Goal: Task Accomplishment & Management: Contribute content

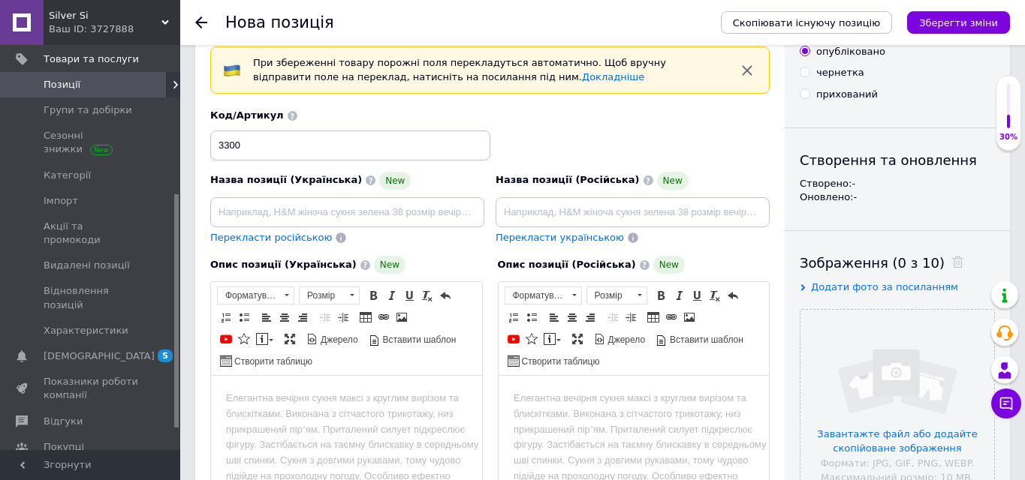
scroll to position [258, 0]
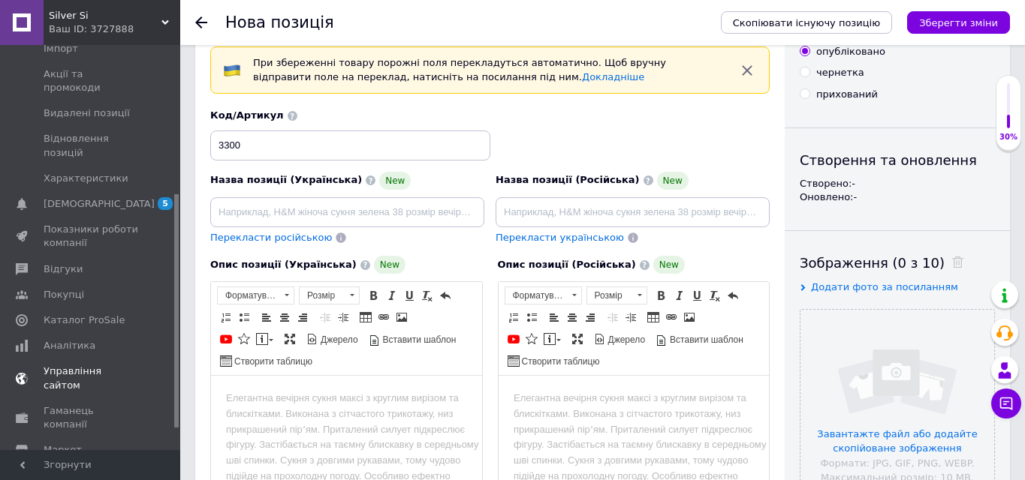
click at [107, 365] on span "Управління сайтом" at bounding box center [91, 378] width 95 height 27
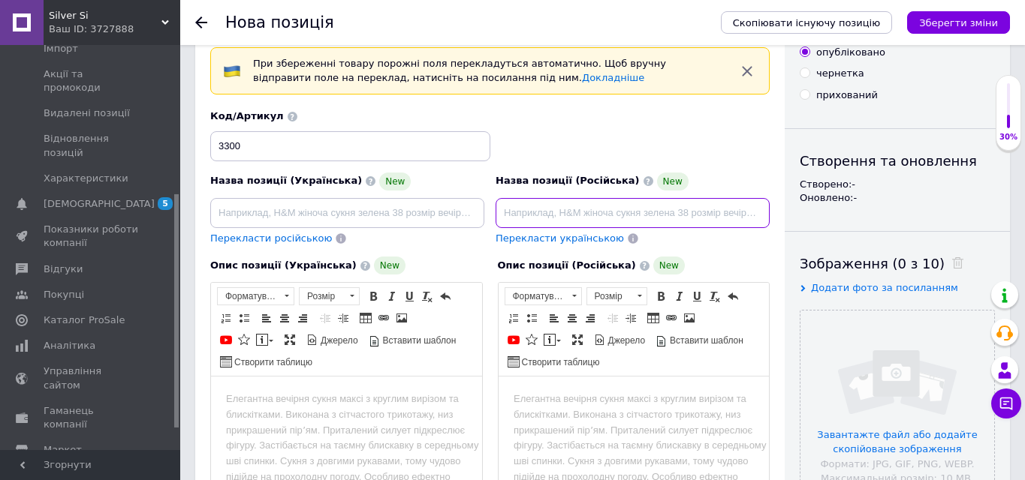
click at [526, 211] on input at bounding box center [633, 213] width 274 height 30
type input "Крестик маленький 925 для крещения ребенка"
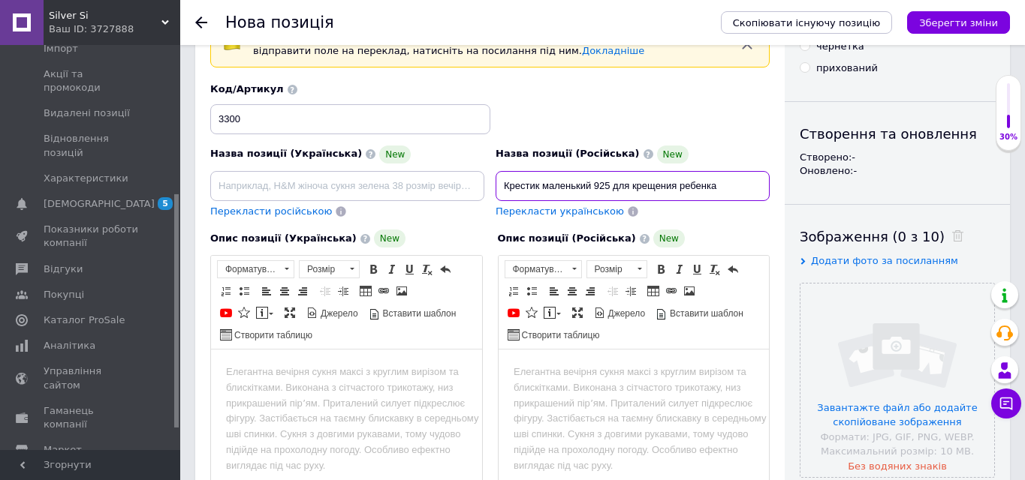
scroll to position [95, 0]
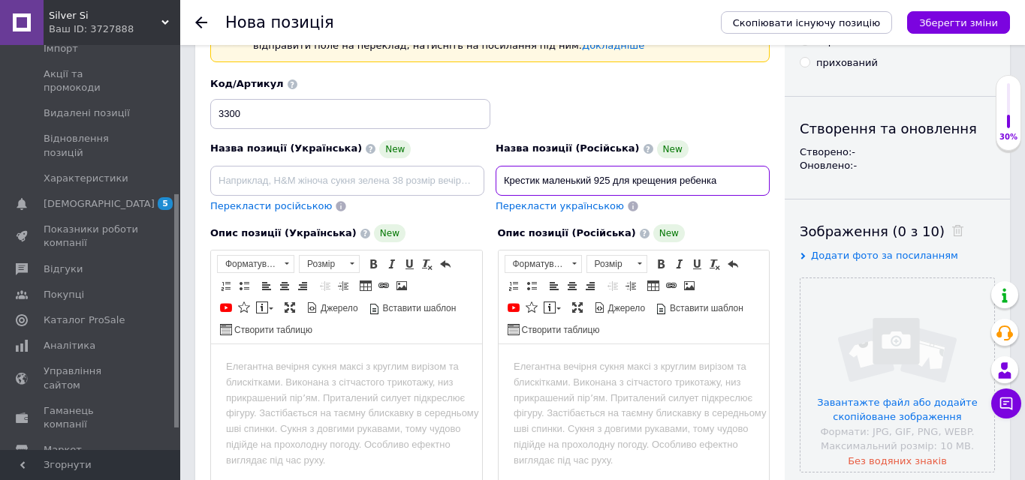
drag, startPoint x: 743, startPoint y: 180, endPoint x: 480, endPoint y: 187, distance: 263.6
click at [480, 187] on div "Назва позиції (Українська) New Перекласти російською Код/Артикул 3300 Назва поз…" at bounding box center [490, 145] width 571 height 147
drag, startPoint x: 727, startPoint y: 180, endPoint x: 520, endPoint y: 164, distance: 208.6
click at [520, 164] on div "Назва позиції (Російська) New Крестик маленький 925 для крещения ребенка" at bounding box center [633, 168] width 274 height 56
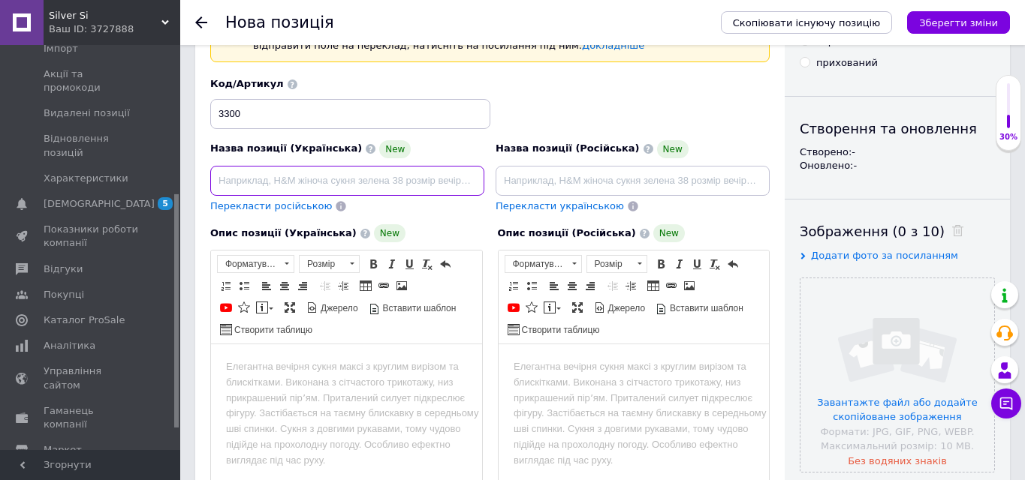
click at [388, 188] on input at bounding box center [347, 181] width 274 height 30
paste input "Крестик маленький 925 для крещения ребенка"
type input "Крестик маленький 925 для крещения ребенка"
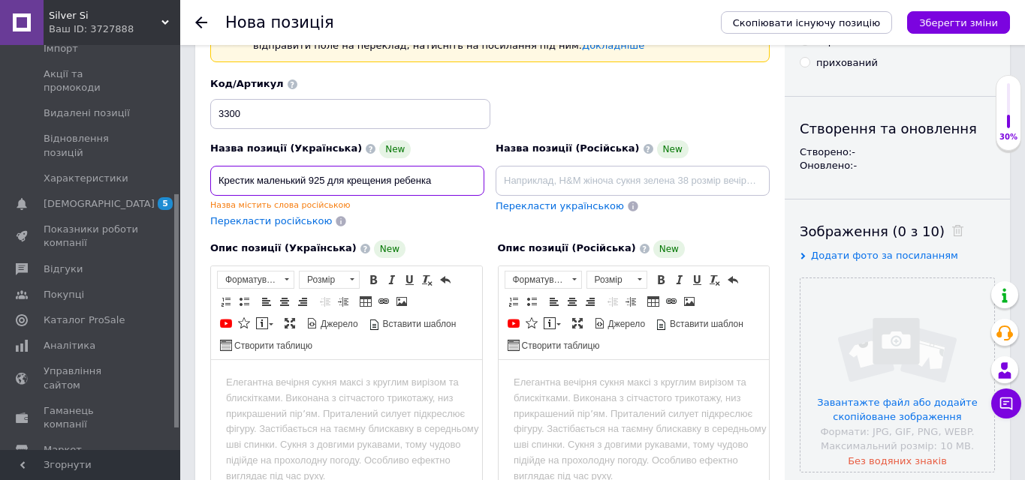
drag, startPoint x: 452, startPoint y: 182, endPoint x: 202, endPoint y: 177, distance: 250.1
click at [202, 178] on div "Основна інформація При збереженні товару порожні поля перекладуться автоматично…" at bounding box center [489, 468] width 589 height 1007
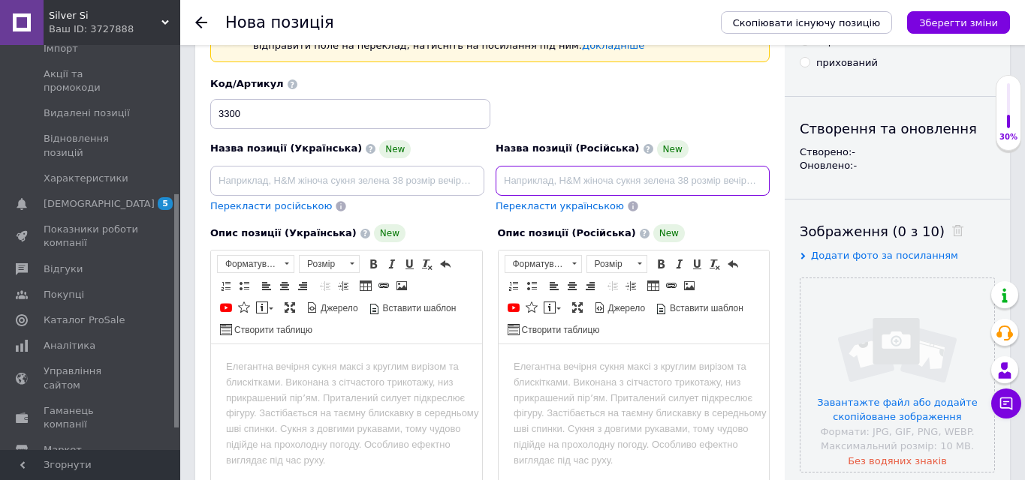
click at [551, 176] on input at bounding box center [633, 181] width 274 height 30
paste input "Крестик маленький 925 для крещения ребенка"
click at [506, 180] on input "Крестик маленький 925 для крещения ребенка" at bounding box center [633, 181] width 274 height 30
click at [568, 179] on input "Серебряный Крестик маленький 925 для крещения ребенка" at bounding box center [633, 181] width 274 height 30
drag, startPoint x: 651, startPoint y: 176, endPoint x: 601, endPoint y: 179, distance: 50.4
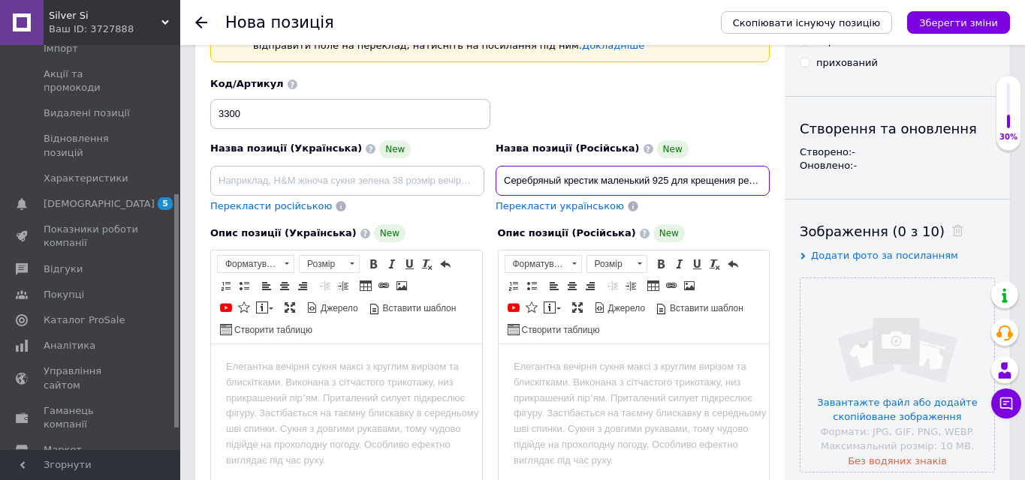
click at [601, 179] on input "Серебряный крестик маленький 925 для крещения ребенка" at bounding box center [633, 181] width 274 height 30
click at [672, 176] on input "Серебряный крестик маленький 925 для крещения ребенка" at bounding box center [633, 181] width 274 height 30
drag, startPoint x: 709, startPoint y: 181, endPoint x: 673, endPoint y: 179, distance: 36.1
click at [671, 179] on input "Серебряный крестик маленький 925 крестик 925 для крещения ребенка" at bounding box center [633, 181] width 274 height 30
drag, startPoint x: 724, startPoint y: 179, endPoint x: 673, endPoint y: 183, distance: 51.2
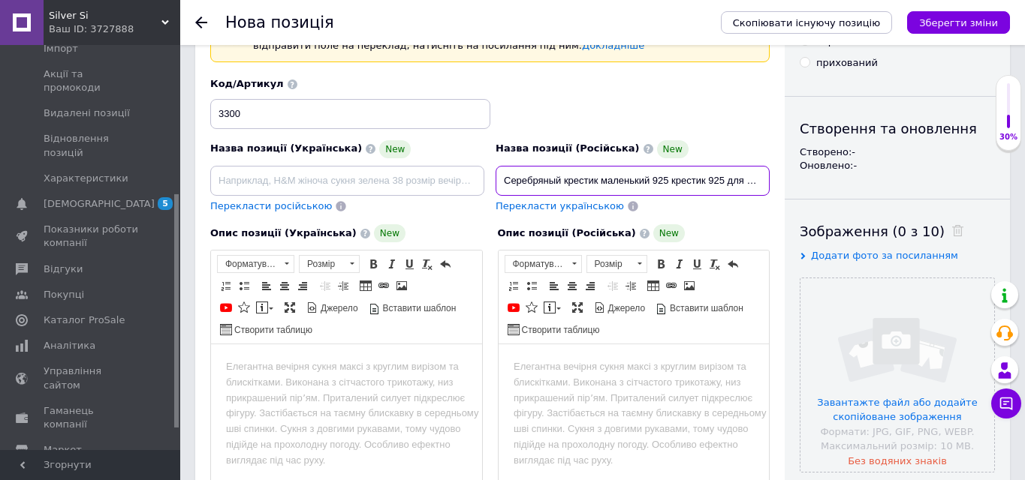
click at [673, 183] on input "Серебряный крестик маленький 925 крестик 925 для крещения ребенка" at bounding box center [633, 181] width 274 height 30
click at [309, 208] on span "Перекласти російською" at bounding box center [271, 205] width 122 height 11
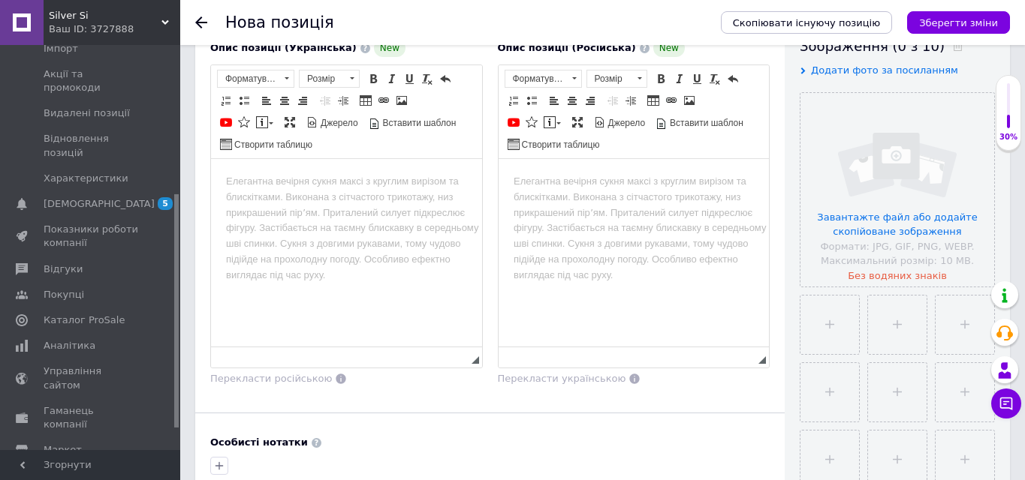
scroll to position [288, 0]
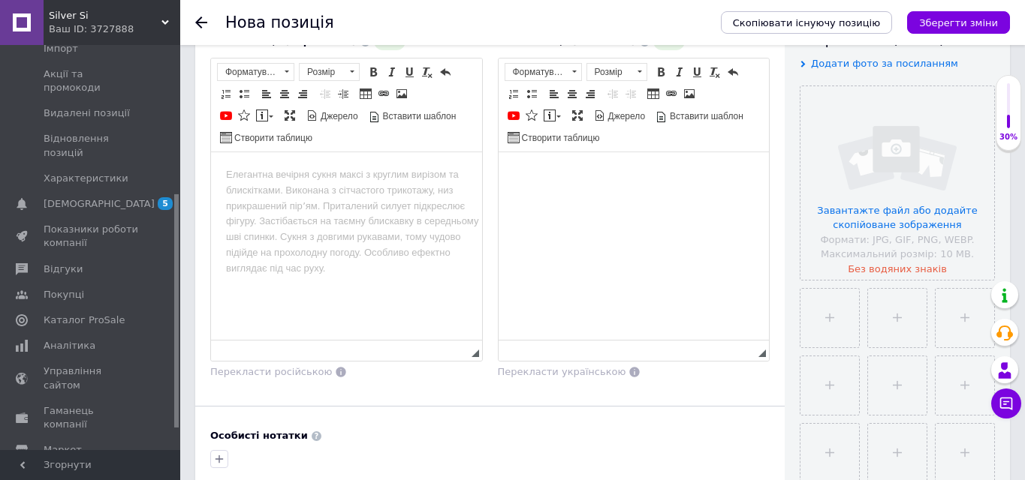
click at [549, 187] on html at bounding box center [633, 175] width 271 height 46
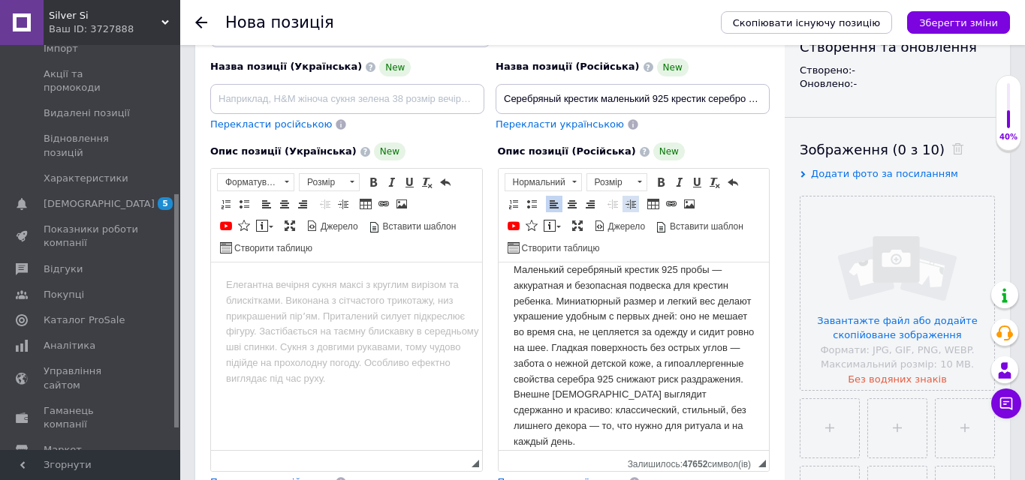
scroll to position [167, 0]
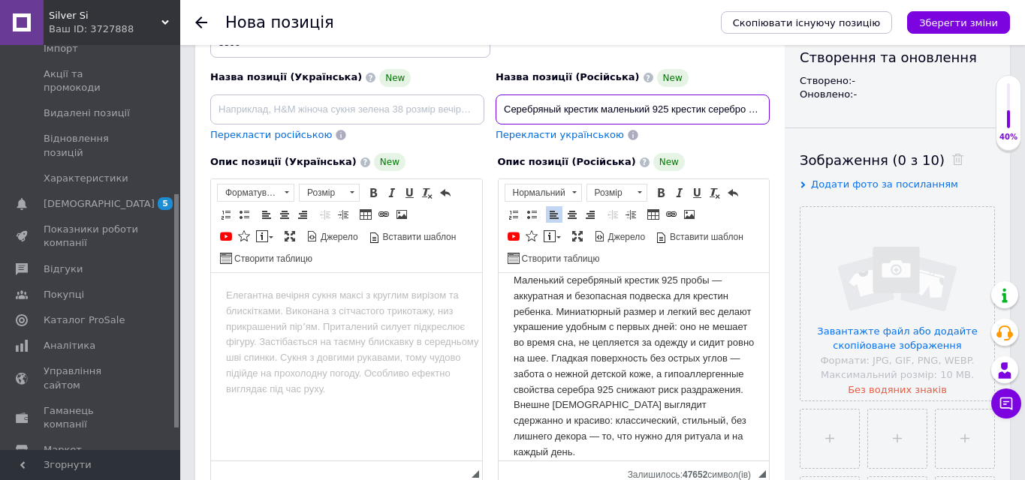
click at [724, 108] on input "Серебряный крестик маленький 925 крестик серебро 925 для крещения ребенка" at bounding box center [633, 110] width 274 height 30
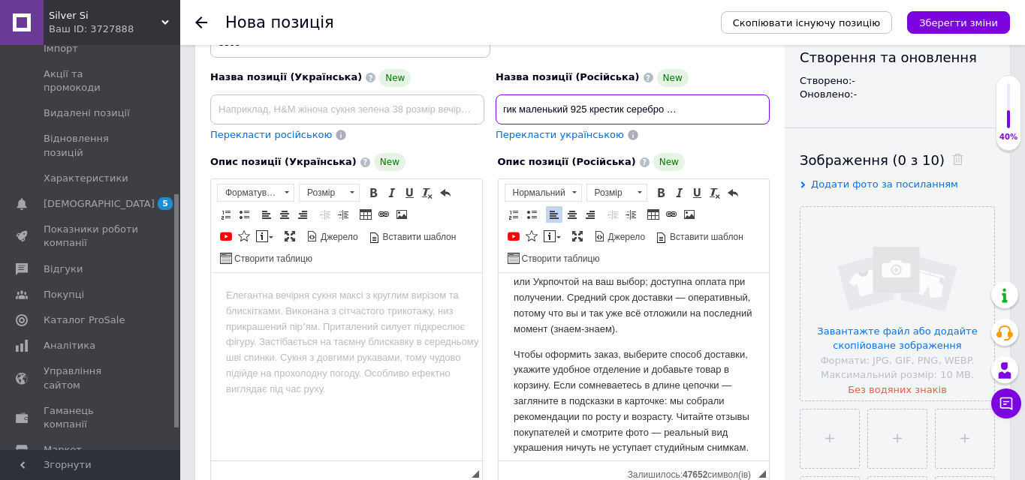
scroll to position [619, 0]
type input "Серебряный крестик маленький 925 крестик серебро 925 для крестин ребенка"
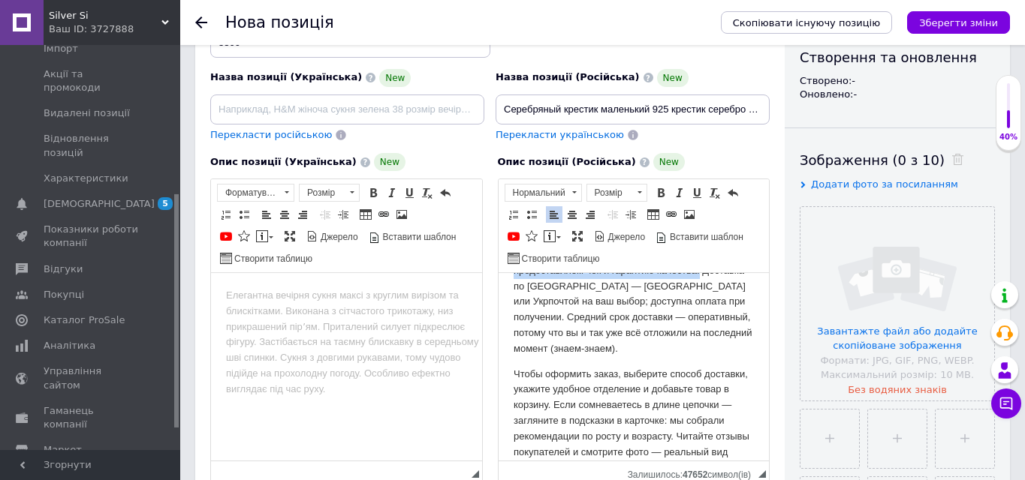
scroll to position [587, 0]
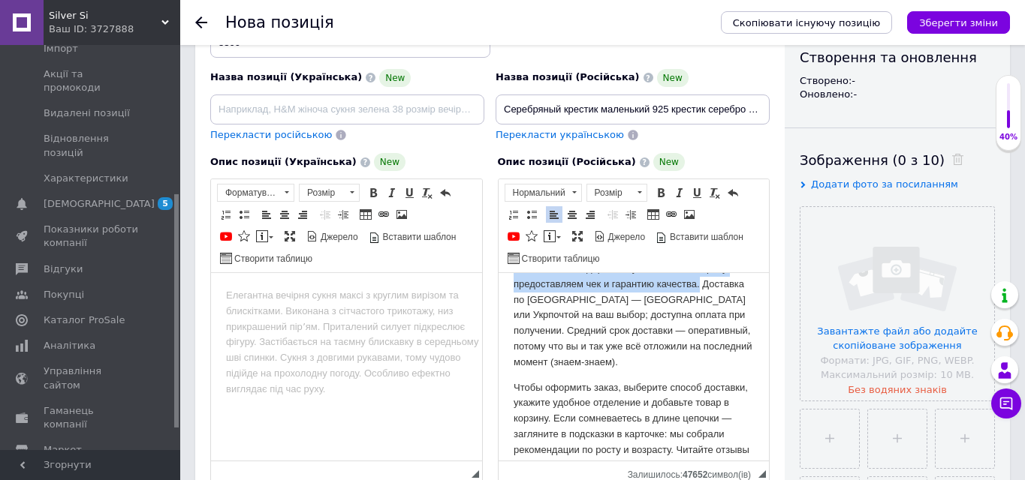
drag, startPoint x: 604, startPoint y: 312, endPoint x: 568, endPoint y: 318, distance: 35.8
click at [568, 318] on p "Покупка у нас — это удобно и недорого. Мы держим честную, низкую цену без скрыт…" at bounding box center [633, 285] width 241 height 172
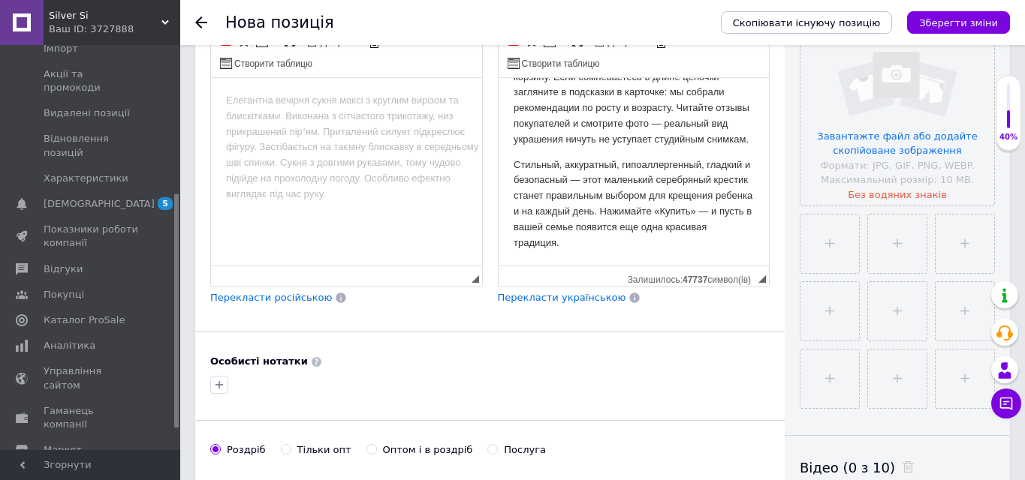
scroll to position [366, 0]
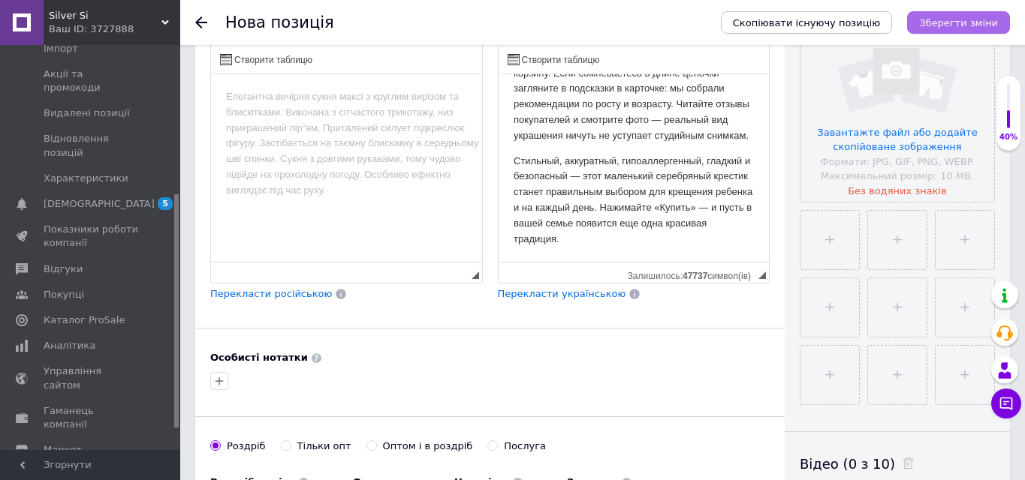
click at [936, 25] on icon "Зберегти зміни" at bounding box center [958, 22] width 79 height 11
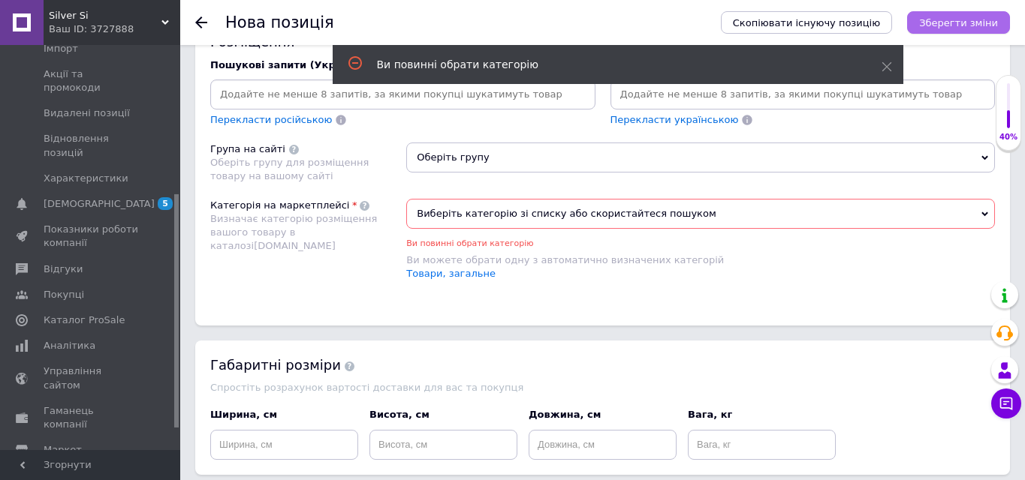
scroll to position [1053, 0]
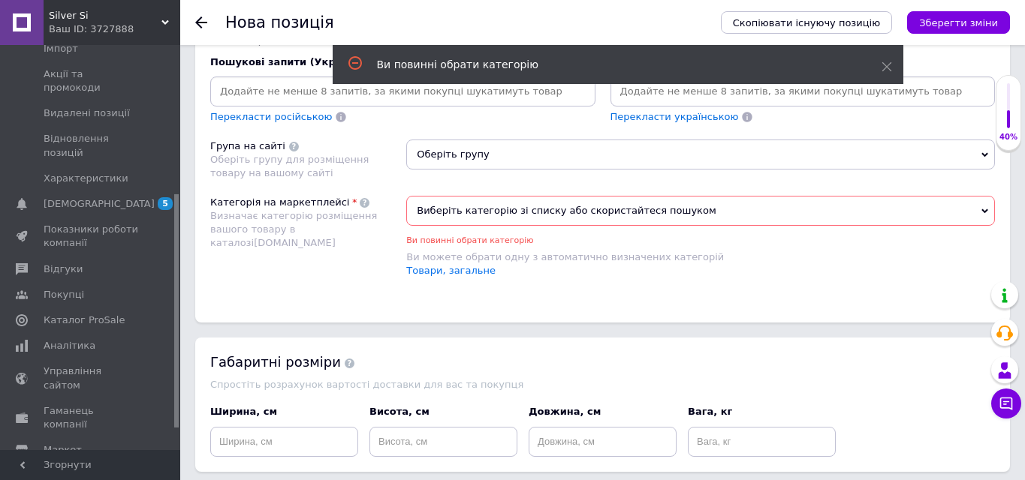
click at [544, 209] on span "Виберіть категорію зі списку або скористайтеся пошуком" at bounding box center [700, 211] width 589 height 30
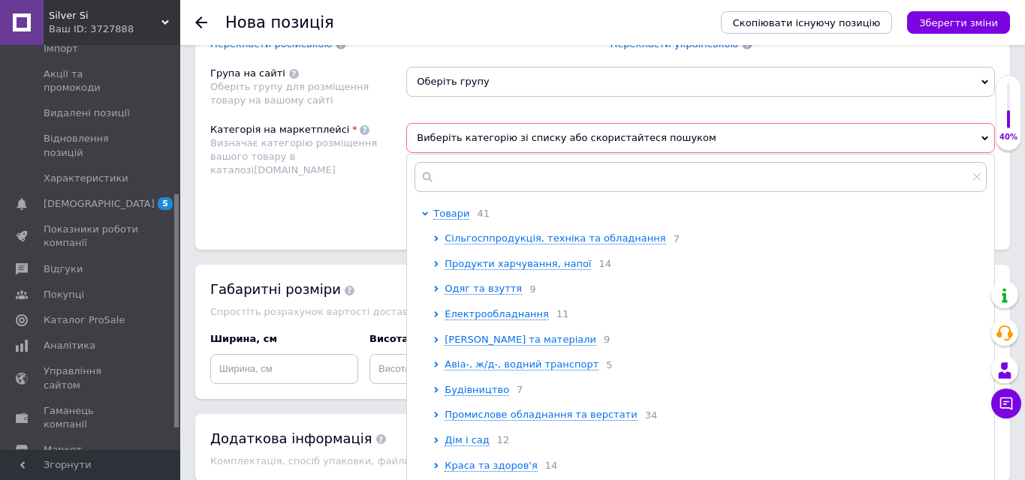
scroll to position [1131, 0]
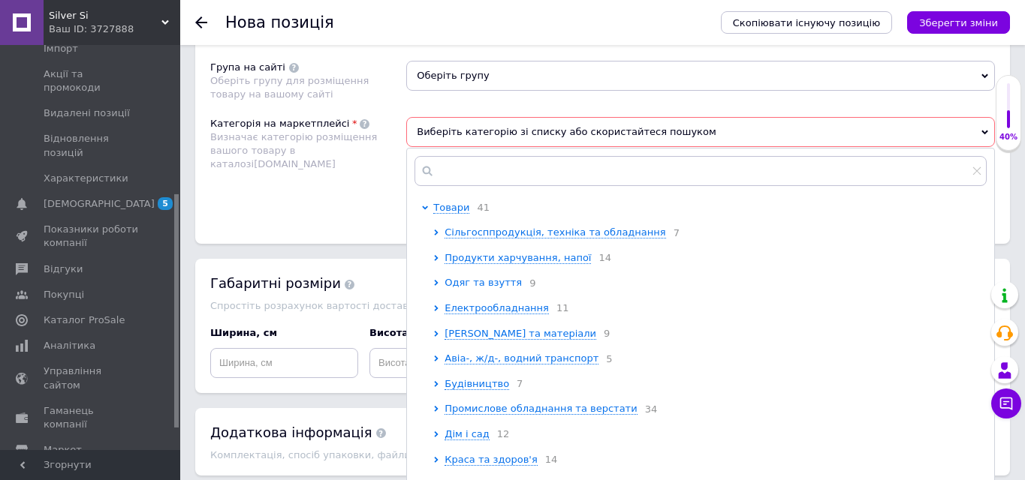
click at [437, 285] on icon at bounding box center [437, 283] width 4 height 6
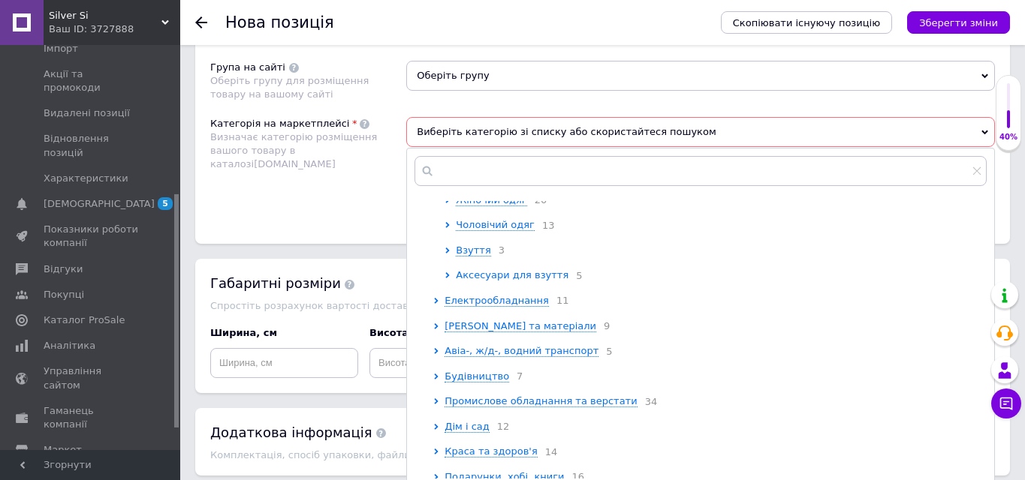
scroll to position [239, 0]
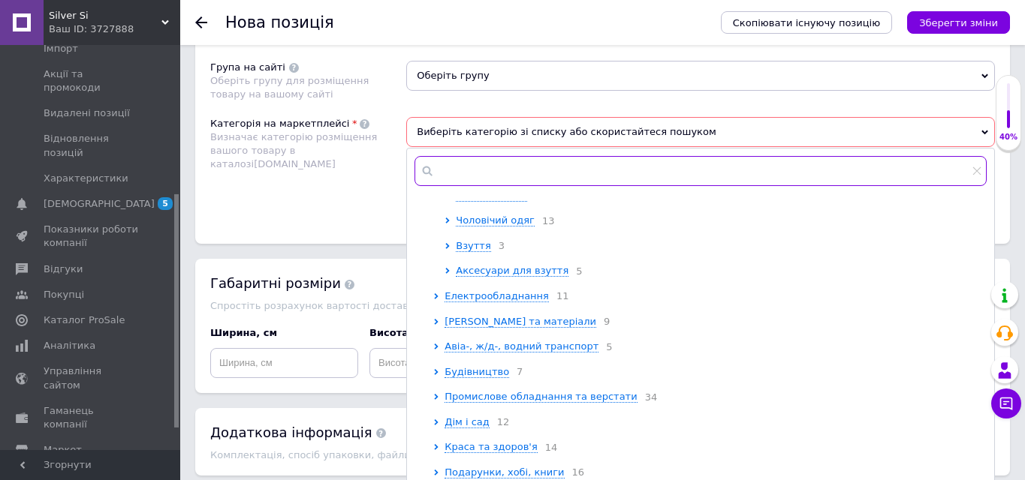
click at [481, 172] on input "text" at bounding box center [700, 171] width 572 height 30
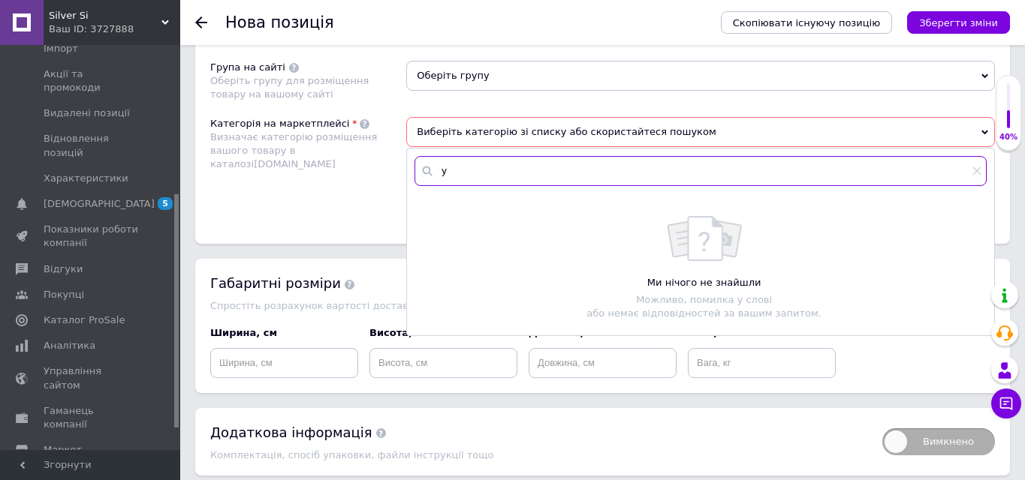
scroll to position [0, 0]
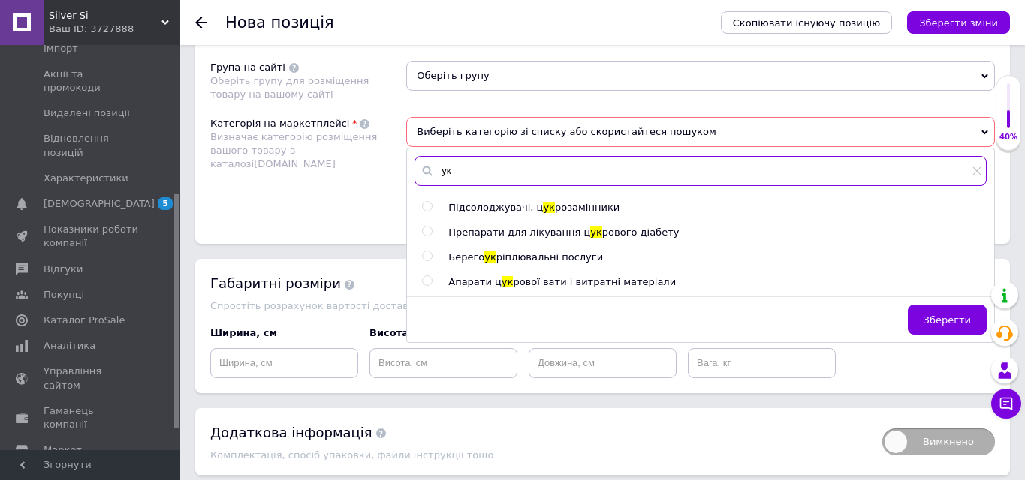
type input "у"
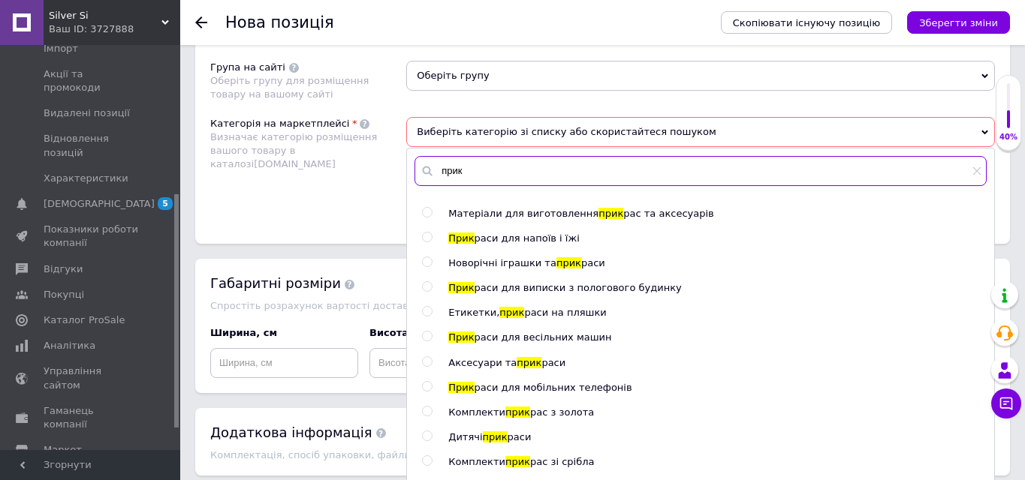
scroll to position [130, 0]
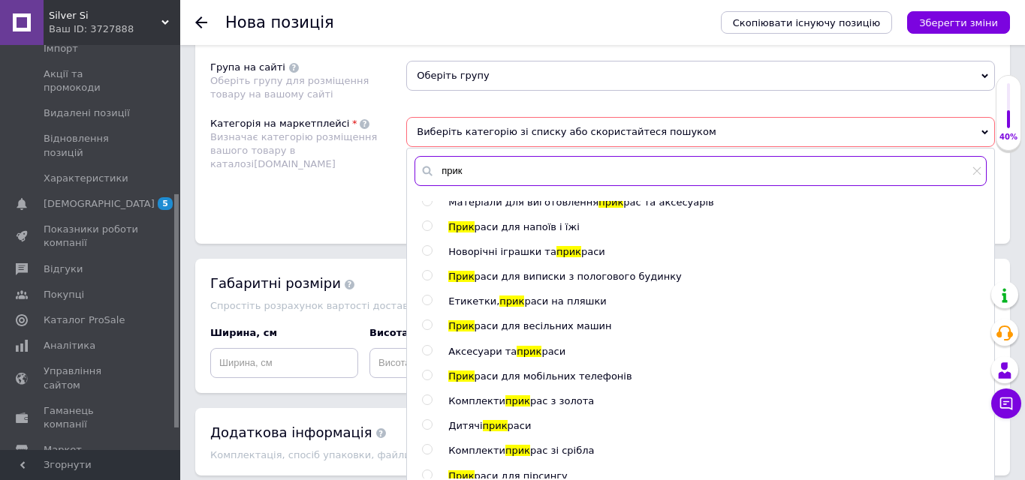
type input "прик"
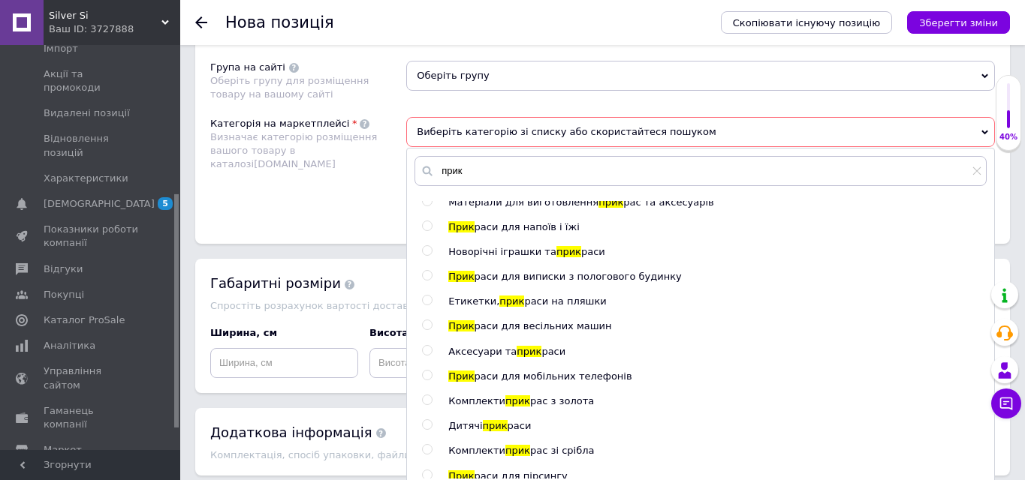
click at [423, 354] on input "radio" at bounding box center [427, 351] width 10 height 10
radio input "true"
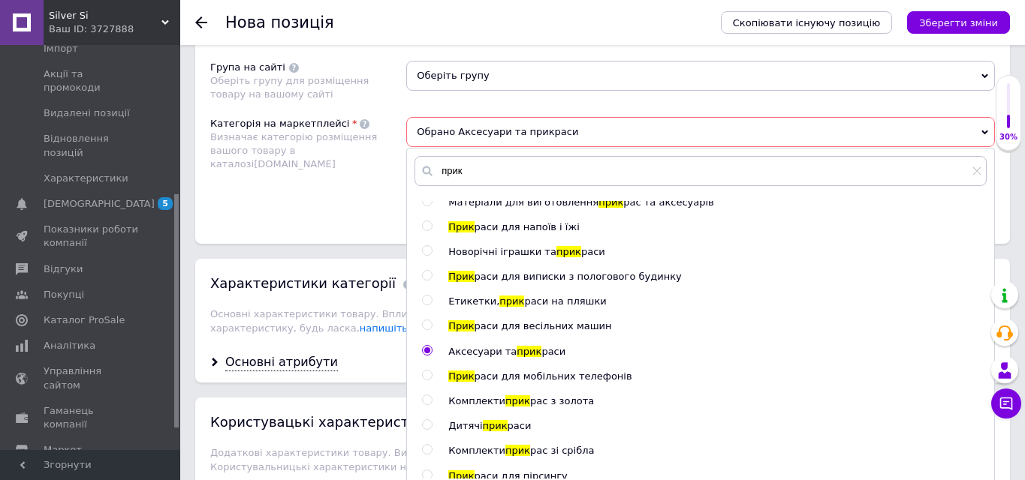
click at [986, 131] on icon at bounding box center [984, 132] width 7 height 5
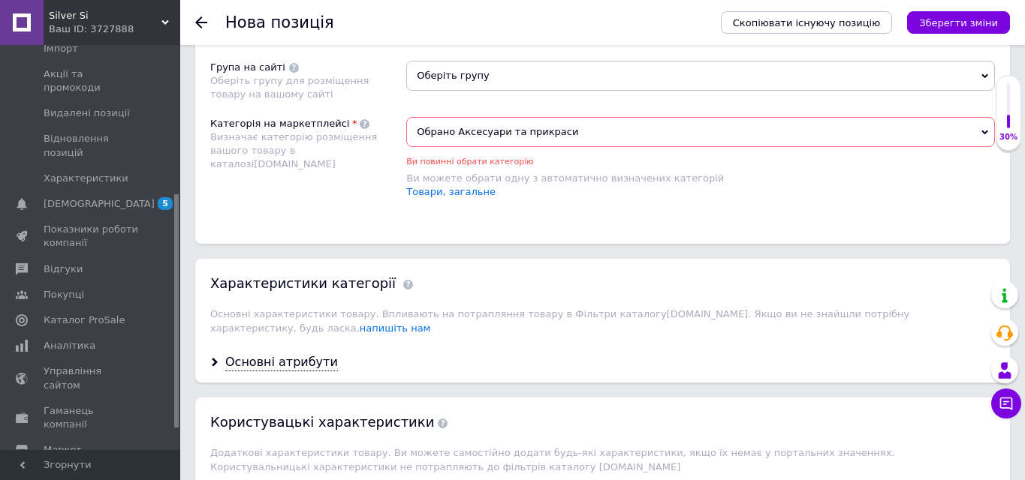
click at [984, 131] on icon at bounding box center [984, 132] width 7 height 5
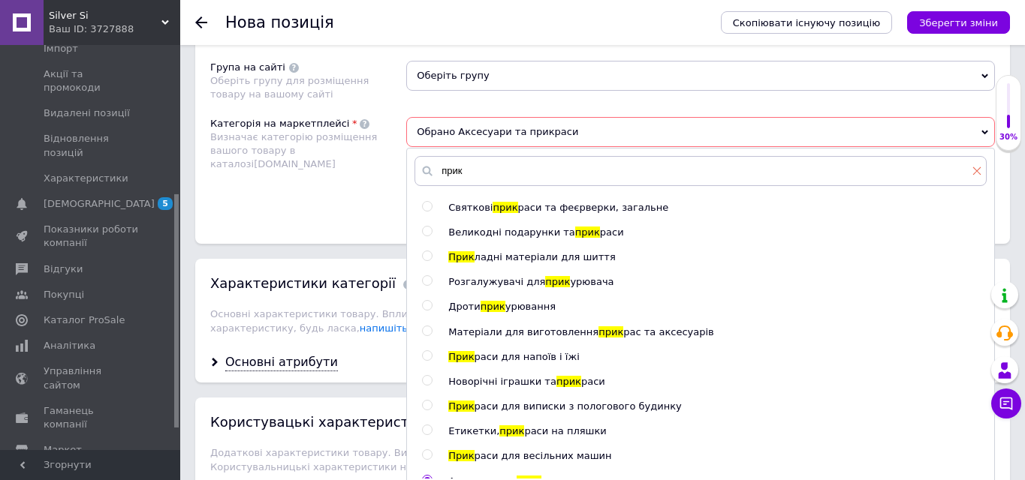
click at [978, 173] on icon at bounding box center [976, 171] width 9 height 9
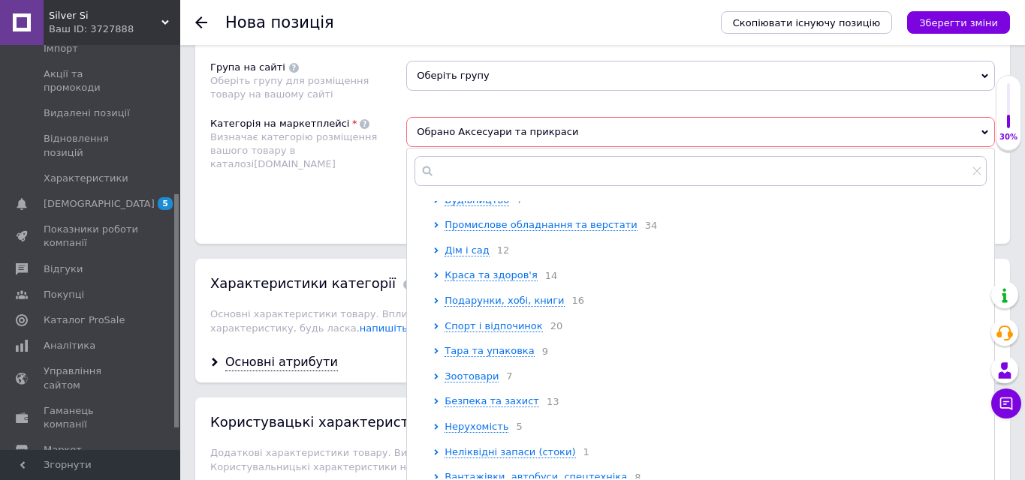
scroll to position [407, 0]
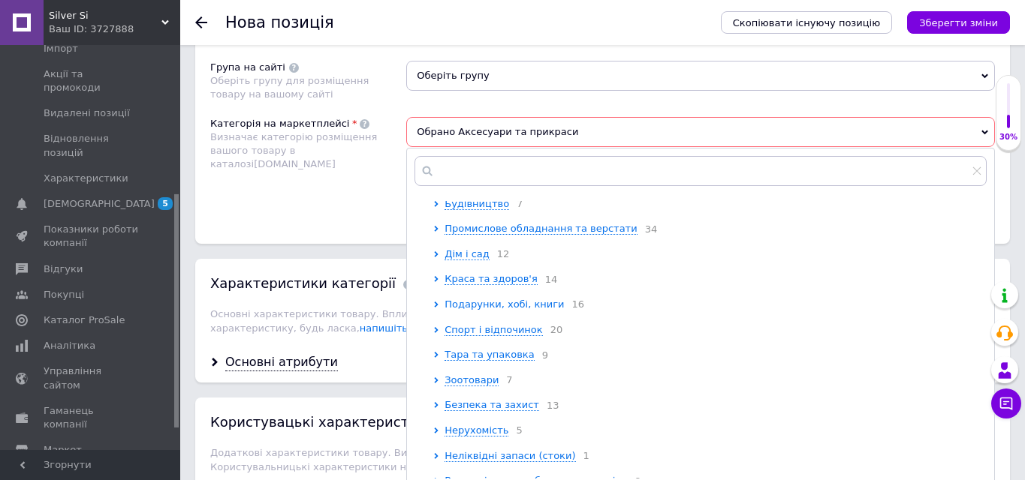
click at [438, 308] on icon at bounding box center [436, 305] width 6 height 6
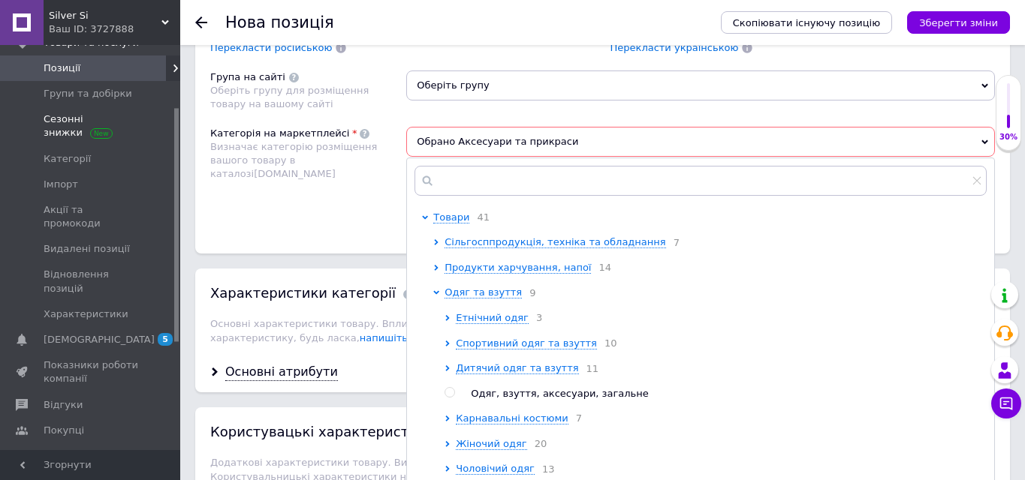
scroll to position [71, 0]
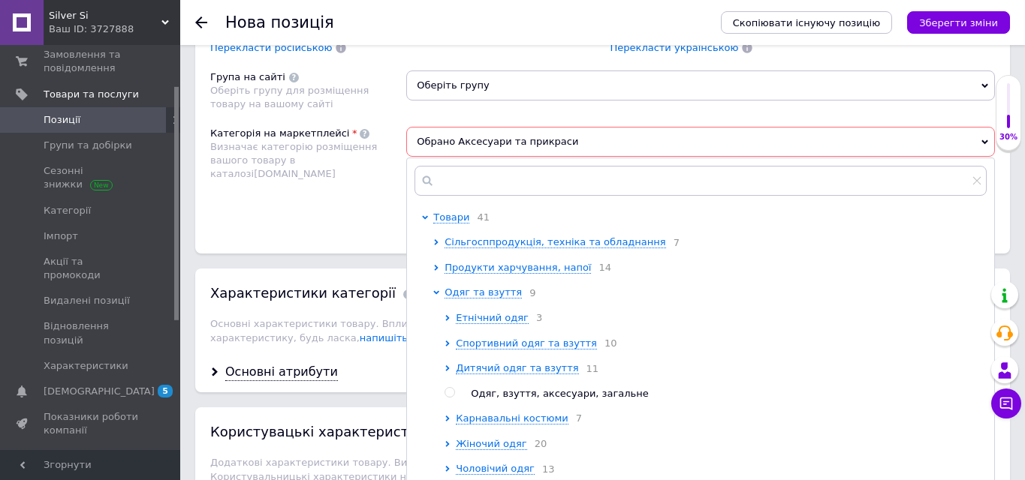
click at [116, 112] on link "Позиції" at bounding box center [92, 120] width 185 height 26
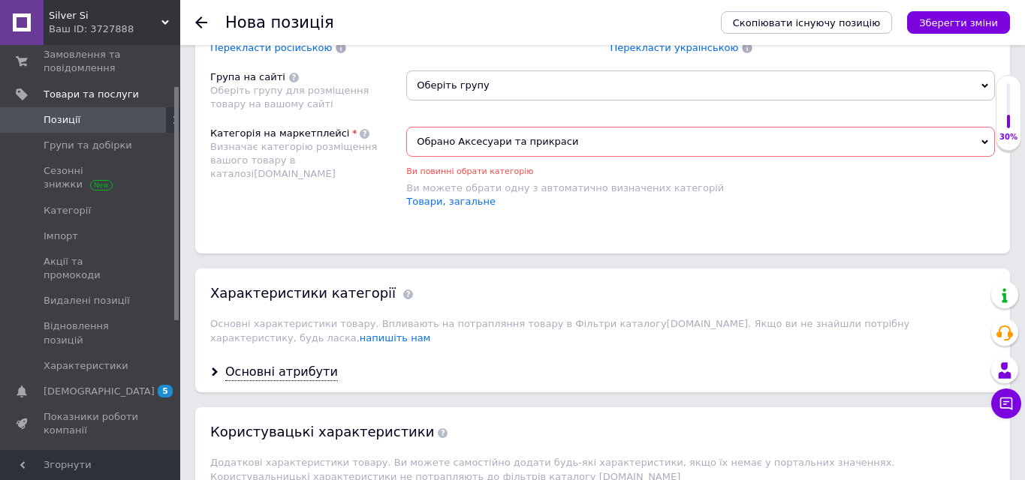
click at [582, 140] on span "Обрано Аксесуари та прикраси" at bounding box center [700, 142] width 589 height 30
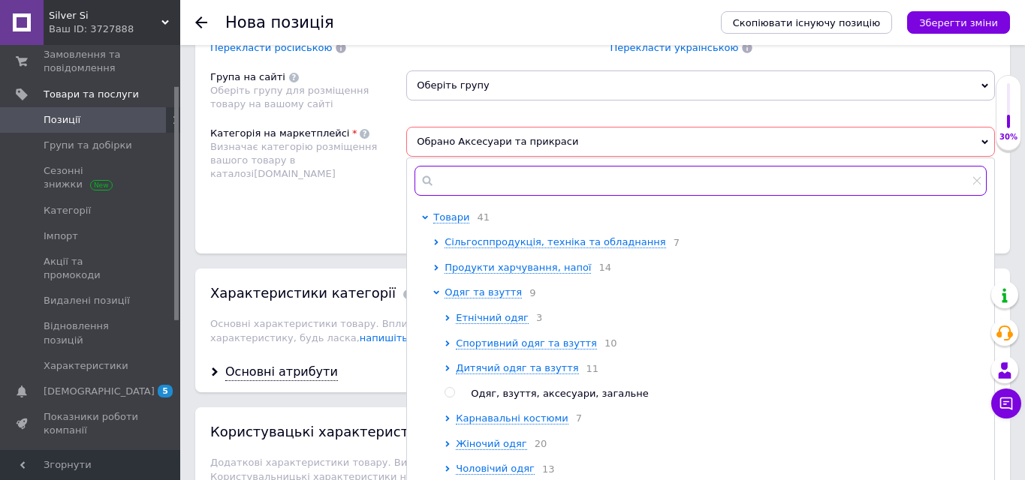
click at [544, 170] on input "text" at bounding box center [700, 181] width 572 height 30
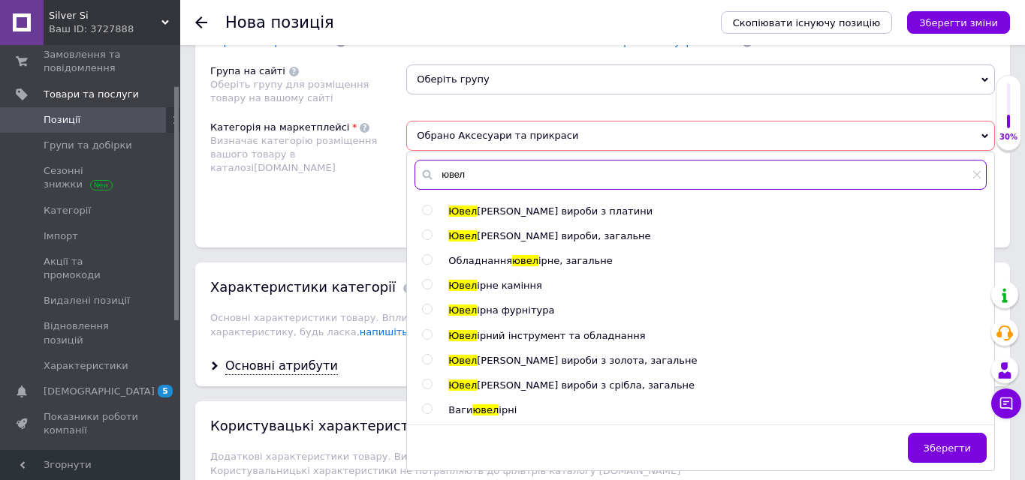
scroll to position [1128, 0]
type input "ювел"
click at [529, 385] on span "[PERSON_NAME] вироби з срібла, загальне" at bounding box center [586, 384] width 218 height 11
radio input "true"
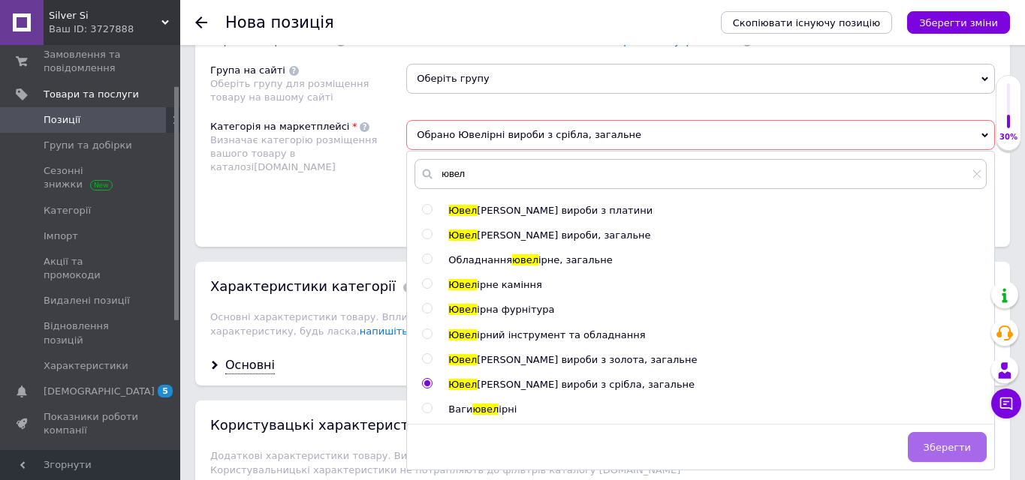
click at [939, 446] on span "Зберегти" at bounding box center [946, 447] width 47 height 11
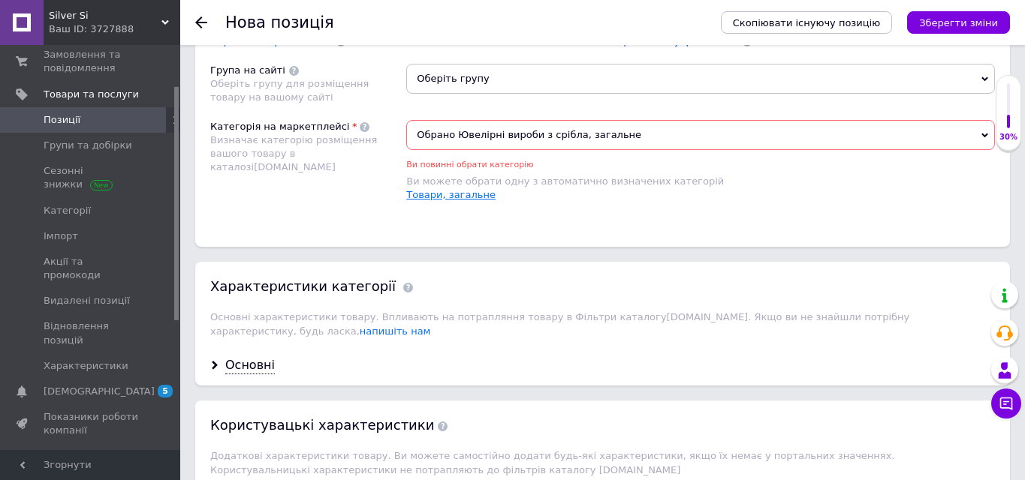
scroll to position [1033, 0]
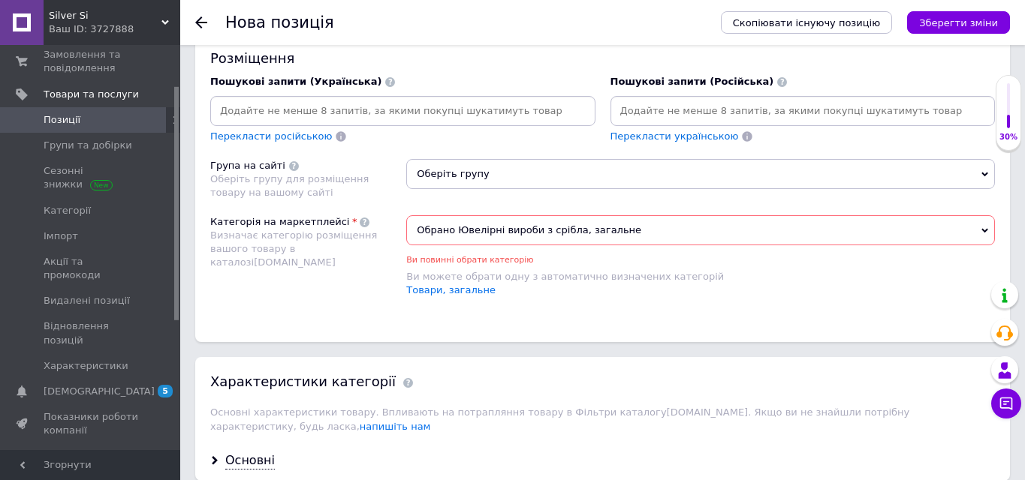
click at [479, 170] on span "Оберіть групу" at bounding box center [700, 174] width 589 height 30
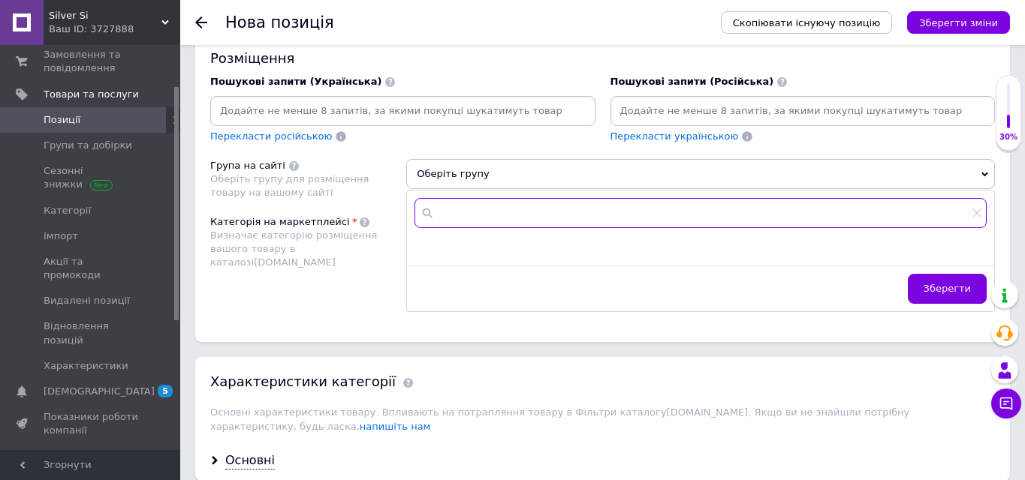
click at [483, 211] on input "text" at bounding box center [700, 213] width 572 height 30
type input "кор"
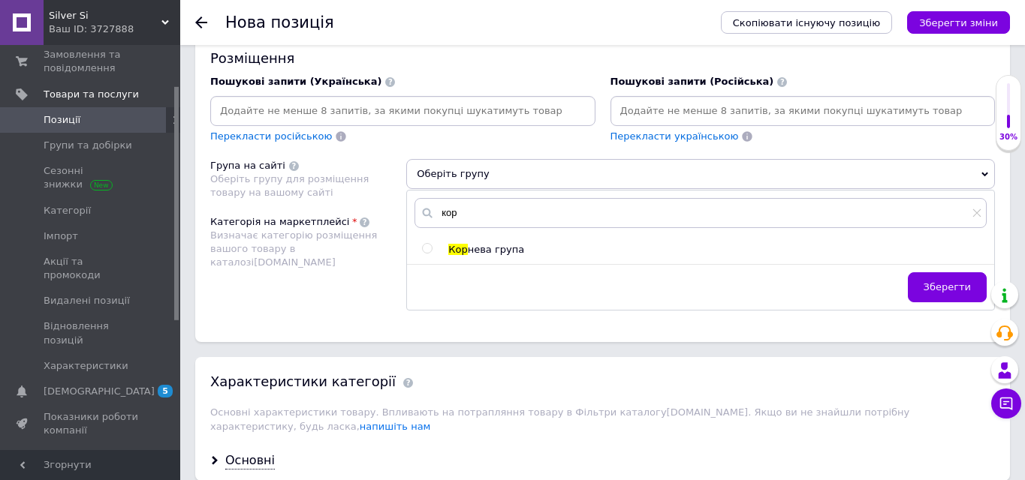
click at [489, 248] on span "нева група" at bounding box center [496, 249] width 57 height 11
radio input "true"
click at [937, 286] on span "Зберегти" at bounding box center [946, 287] width 47 height 11
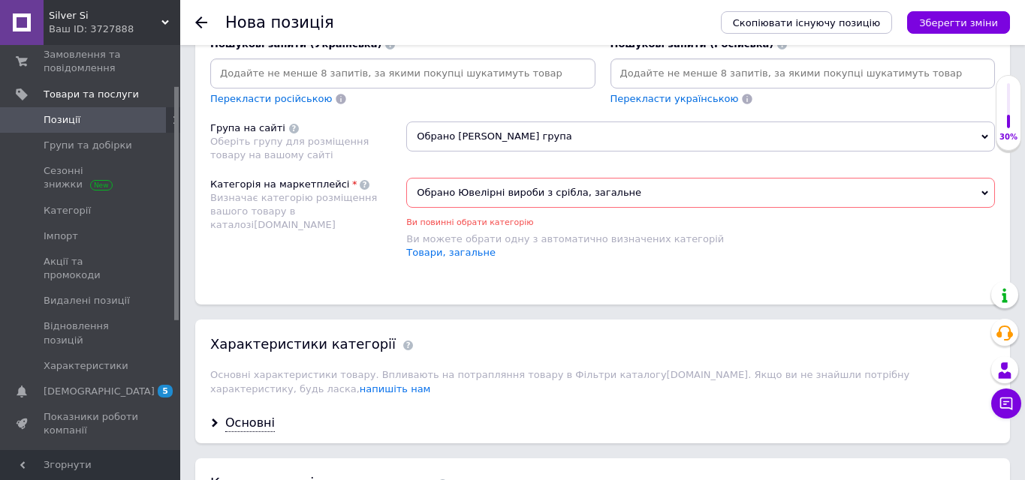
scroll to position [1146, 0]
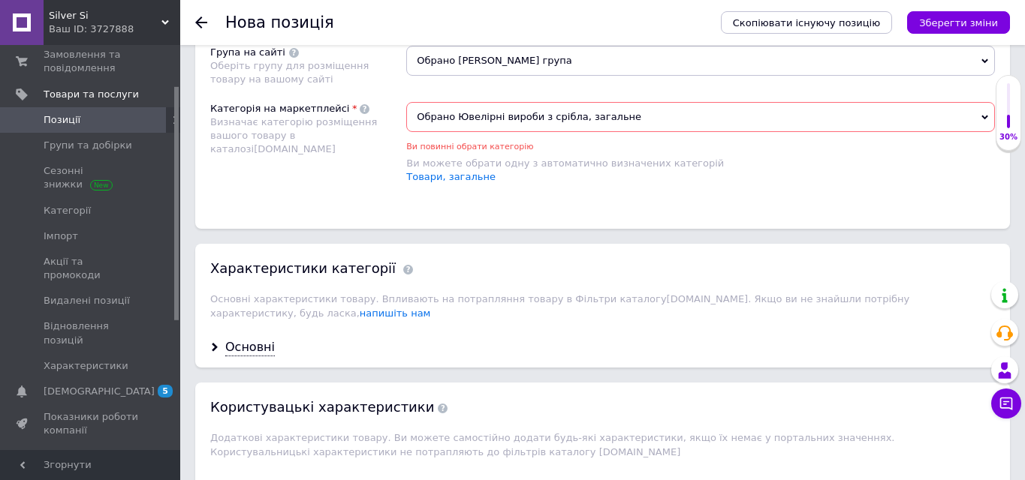
click at [697, 108] on span "Обрано Ювелірні вироби з срібла, загальне" at bounding box center [700, 117] width 589 height 30
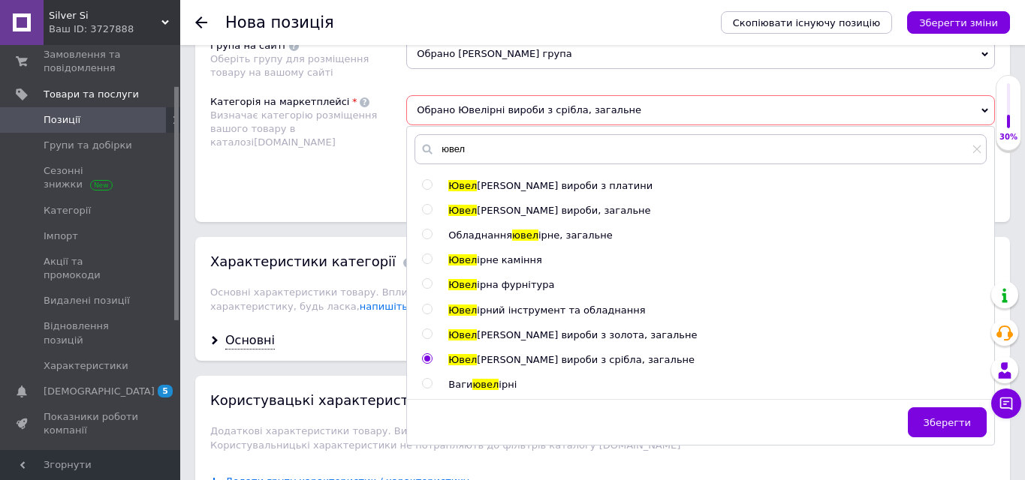
scroll to position [1044, 0]
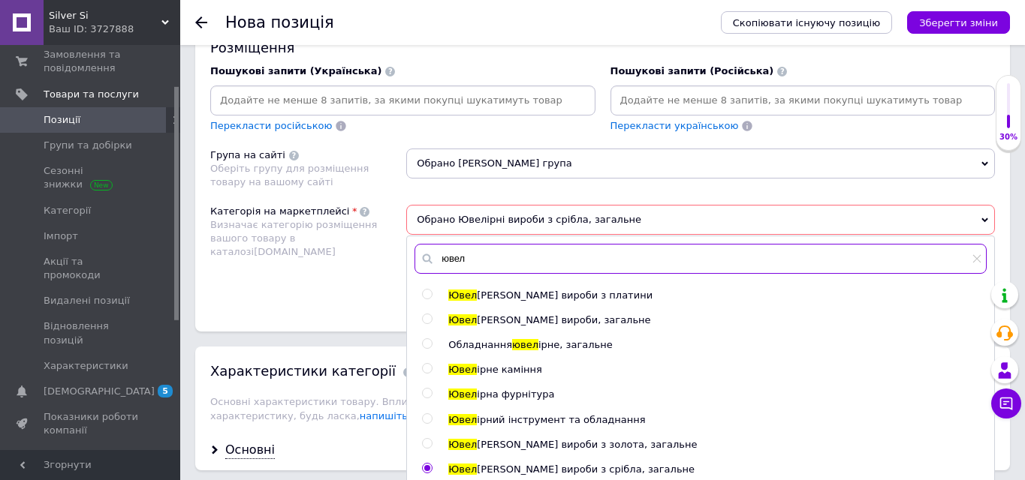
drag, startPoint x: 494, startPoint y: 249, endPoint x: 540, endPoint y: 275, distance: 52.4
click at [540, 275] on div "ювел" at bounding box center [700, 258] width 587 height 45
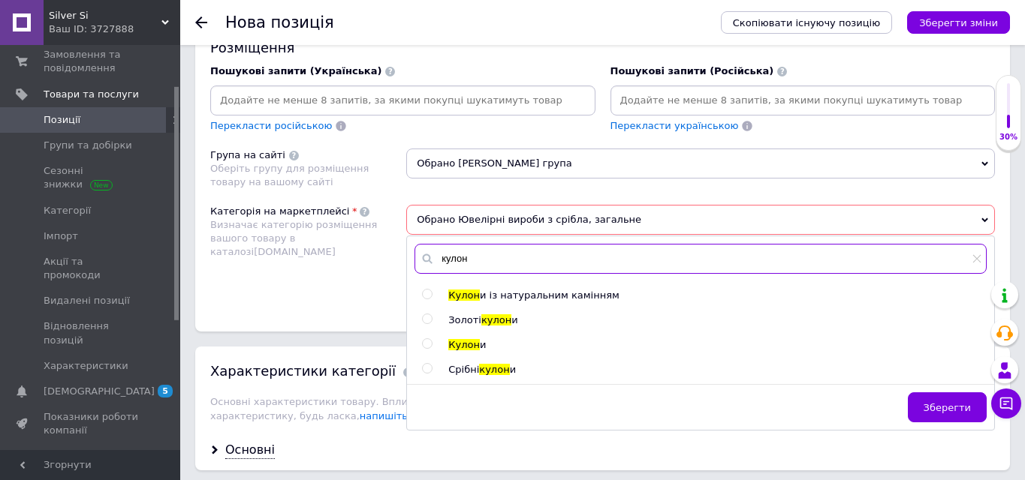
type input "кулон"
click at [491, 370] on span "кулон" at bounding box center [494, 369] width 30 height 11
radio input "true"
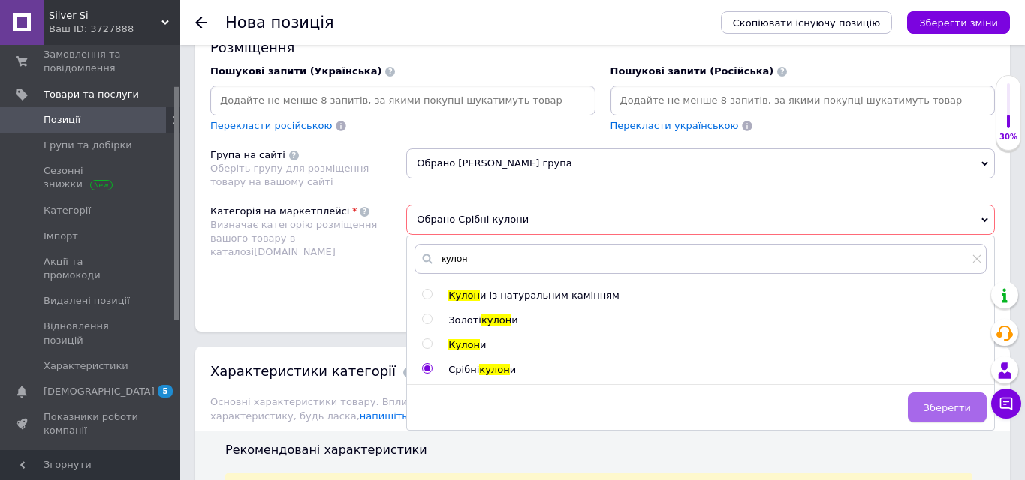
click at [950, 412] on span "Зберегти" at bounding box center [946, 407] width 47 height 11
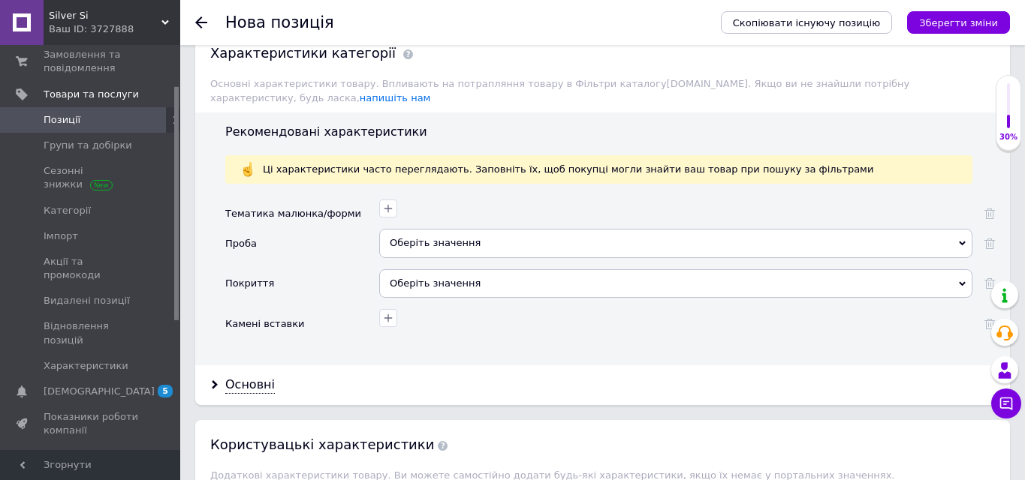
scroll to position [1387, 0]
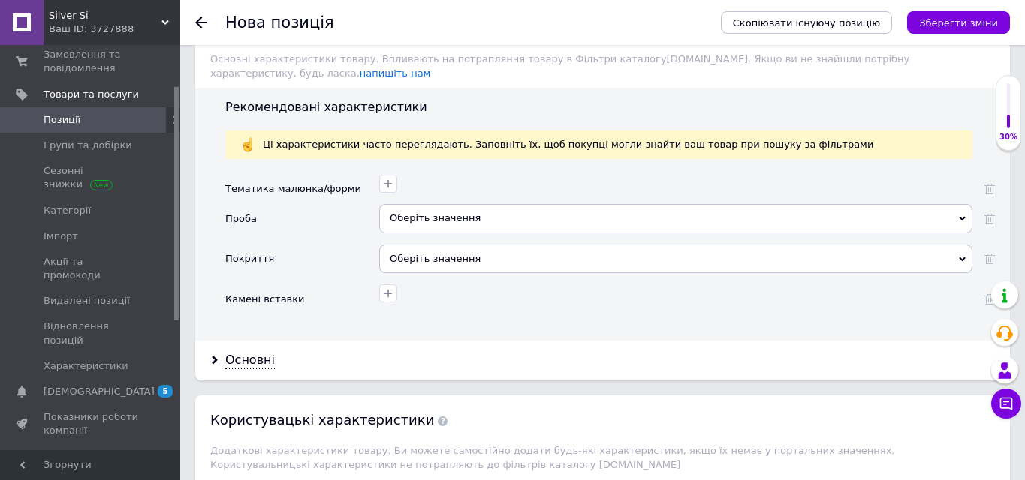
click at [712, 218] on div "Оберіть значення" at bounding box center [675, 218] width 593 height 29
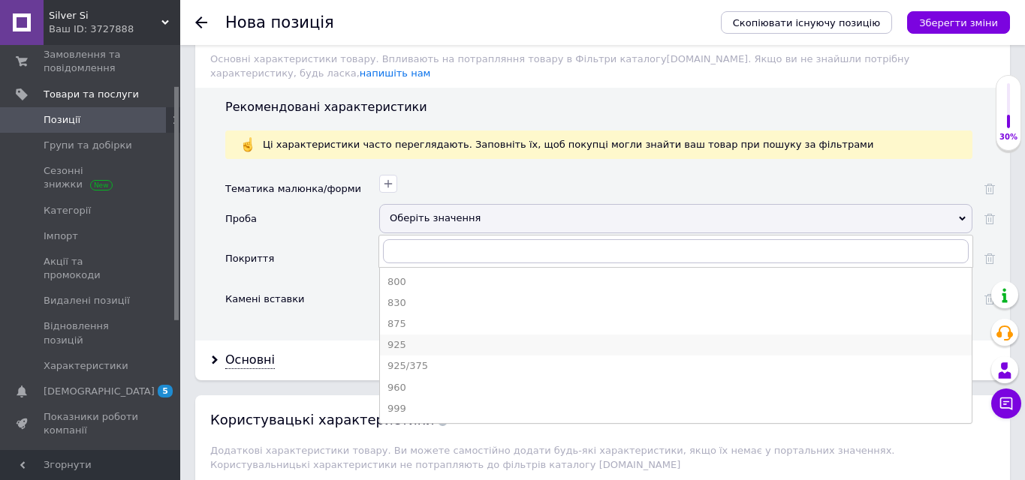
click at [610, 344] on div "925" at bounding box center [675, 346] width 577 height 14
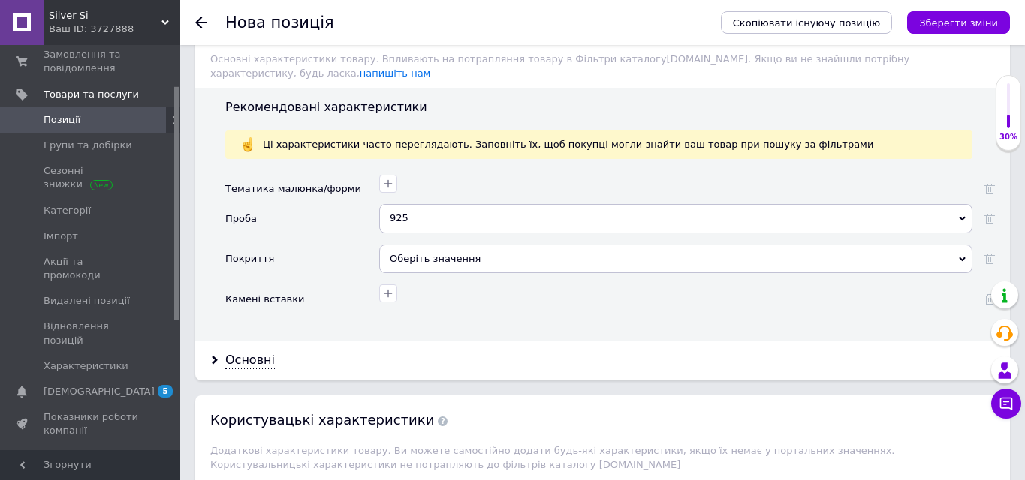
click at [622, 261] on div "Оберіть значення" at bounding box center [675, 259] width 593 height 29
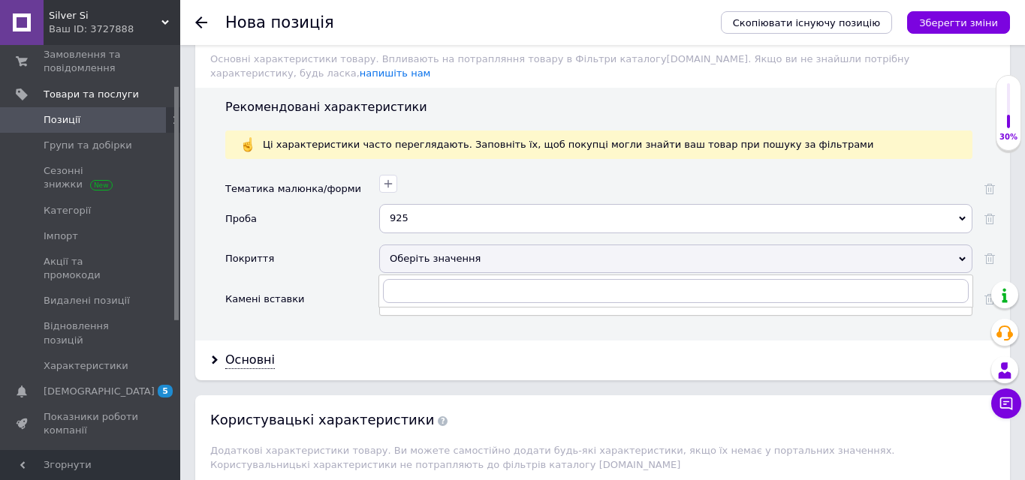
click at [622, 261] on div "Оберіть значення" at bounding box center [675, 259] width 593 height 29
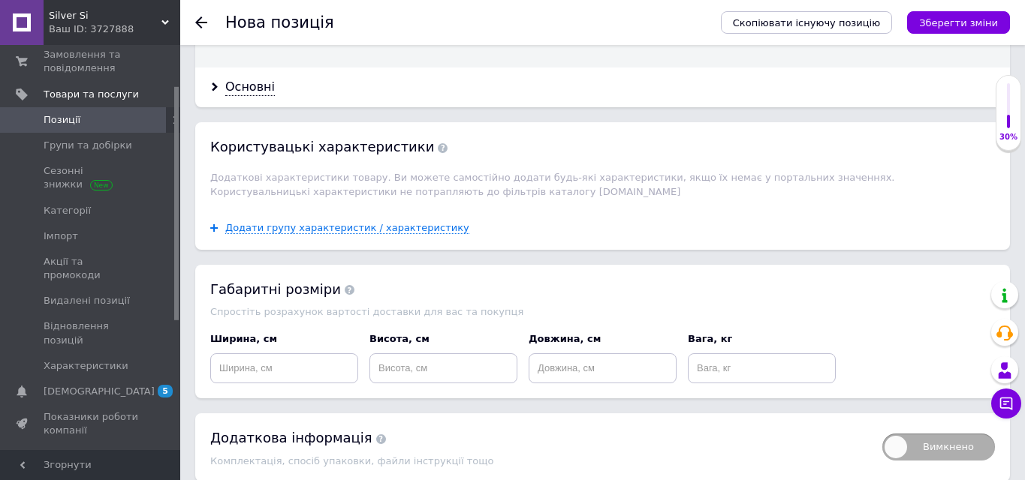
scroll to position [1721, 0]
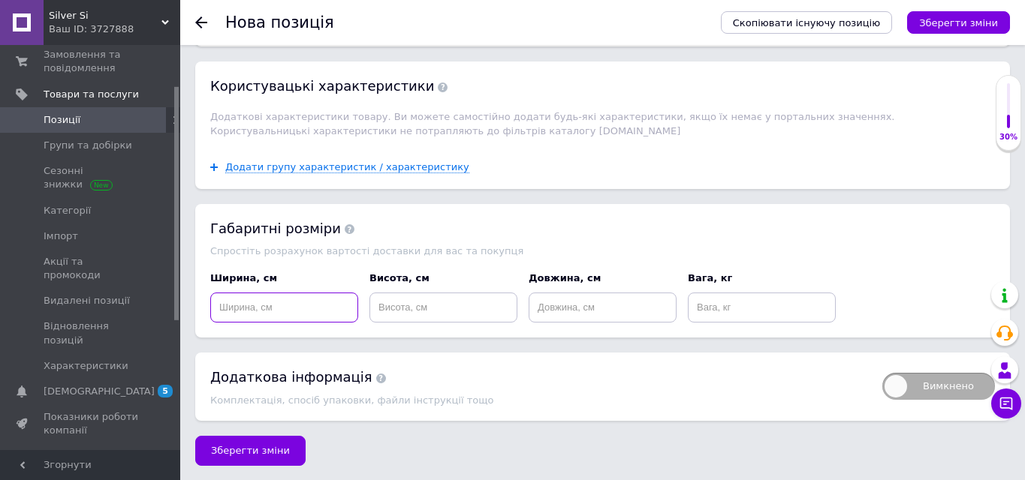
click at [310, 300] on input at bounding box center [284, 308] width 148 height 30
type input "0.5"
click at [437, 298] on input at bounding box center [443, 308] width 148 height 30
drag, startPoint x: 238, startPoint y: 306, endPoint x: 229, endPoint y: 306, distance: 9.0
click at [229, 306] on input "0.5" at bounding box center [284, 308] width 148 height 30
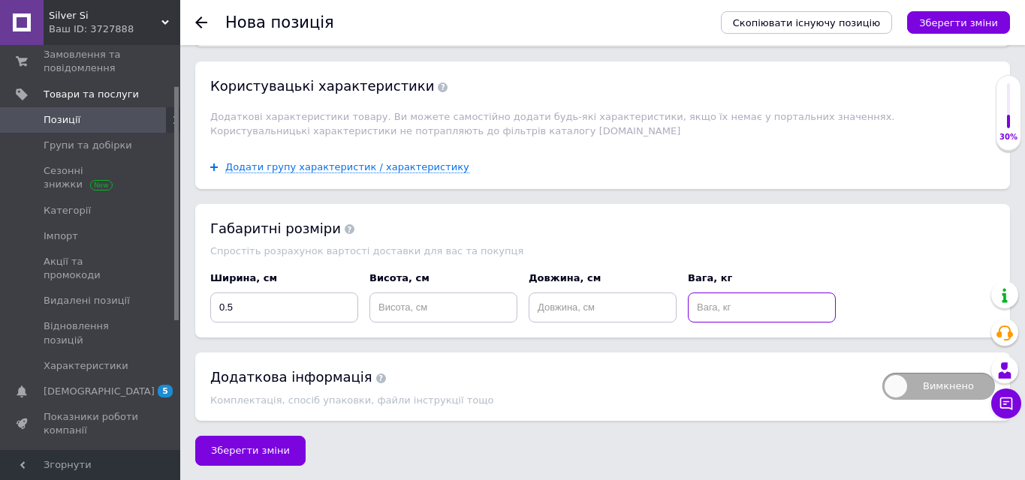
click at [704, 309] on input at bounding box center [762, 308] width 148 height 30
type input "0.037"
click at [593, 307] on input at bounding box center [603, 308] width 148 height 30
drag, startPoint x: 568, startPoint y: 310, endPoint x: 532, endPoint y: 306, distance: 35.5
click at [532, 306] on input "1.5" at bounding box center [603, 308] width 148 height 30
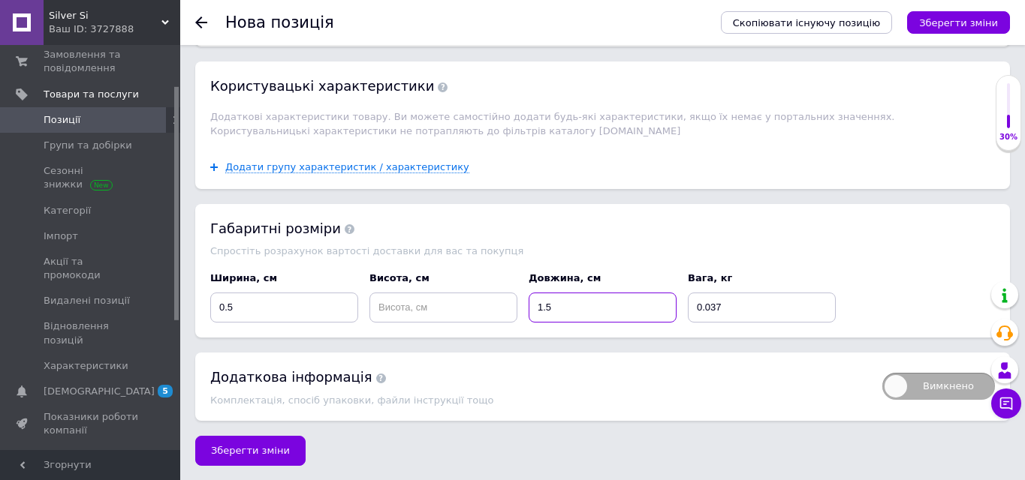
type input "1.5"
click at [424, 303] on input at bounding box center [443, 308] width 148 height 30
click at [265, 308] on input "0.5" at bounding box center [284, 308] width 148 height 30
click at [387, 306] on input "0.0" at bounding box center [443, 308] width 148 height 30
click at [408, 303] on input "0.0" at bounding box center [443, 308] width 148 height 30
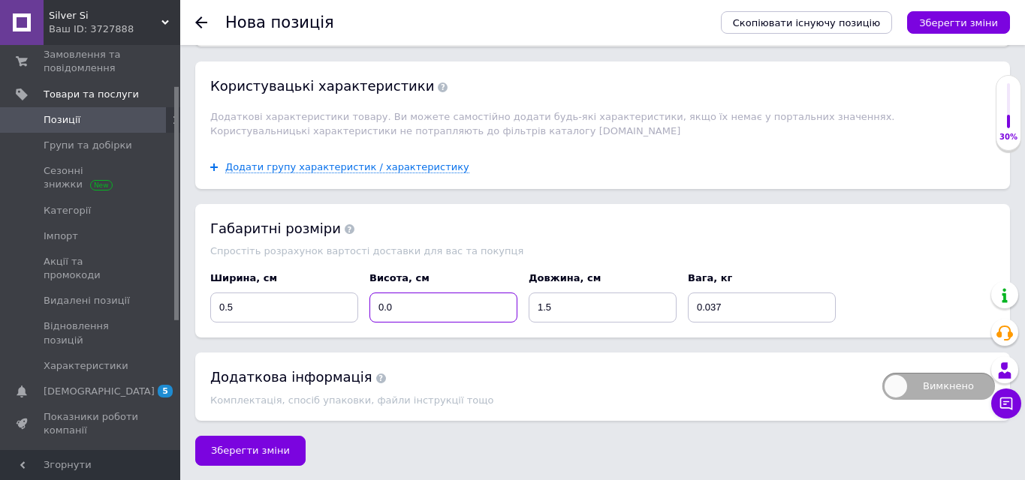
drag, startPoint x: 397, startPoint y: 303, endPoint x: 388, endPoint y: 303, distance: 9.0
click at [388, 303] on input "0.0" at bounding box center [443, 308] width 148 height 30
type input "0.1"
click at [472, 267] on div "Висота, см 0.1" at bounding box center [443, 298] width 159 height 62
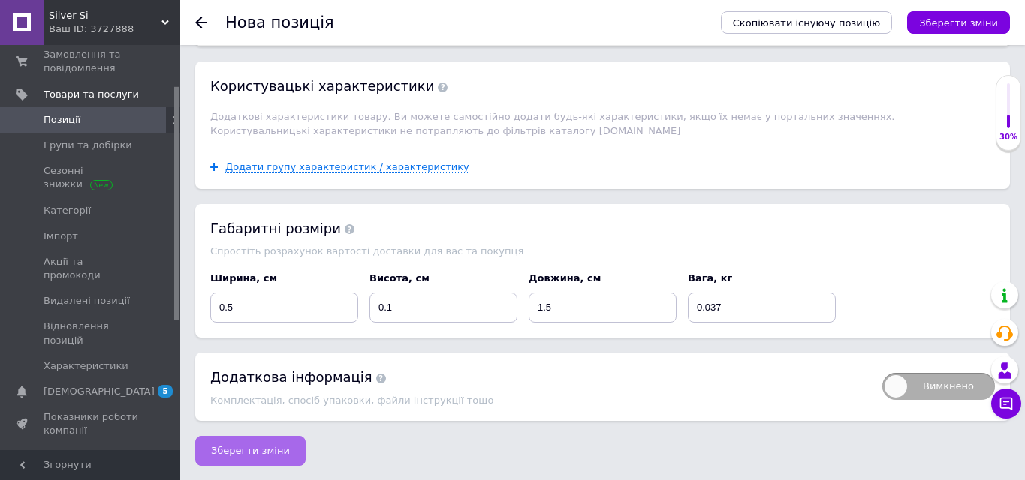
click at [256, 449] on span "Зберегти зміни" at bounding box center [250, 450] width 79 height 11
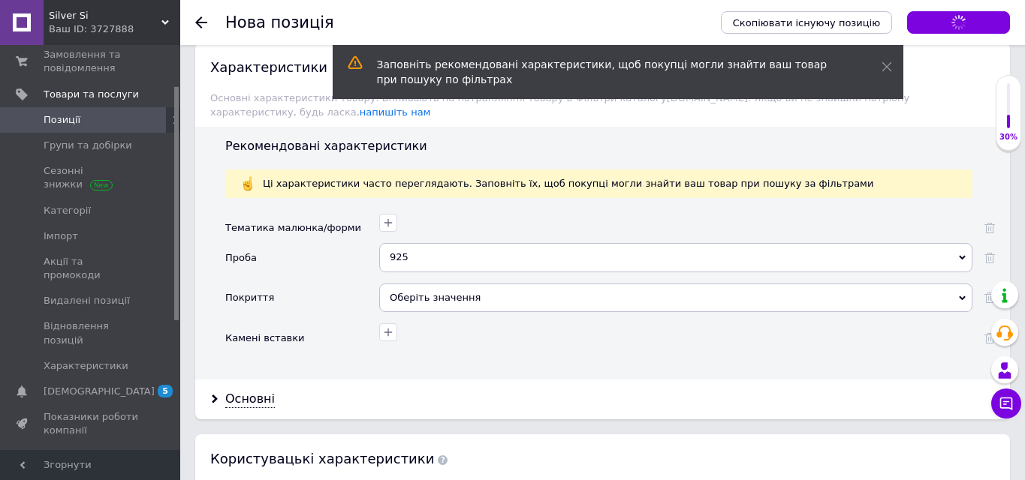
scroll to position [1342, 0]
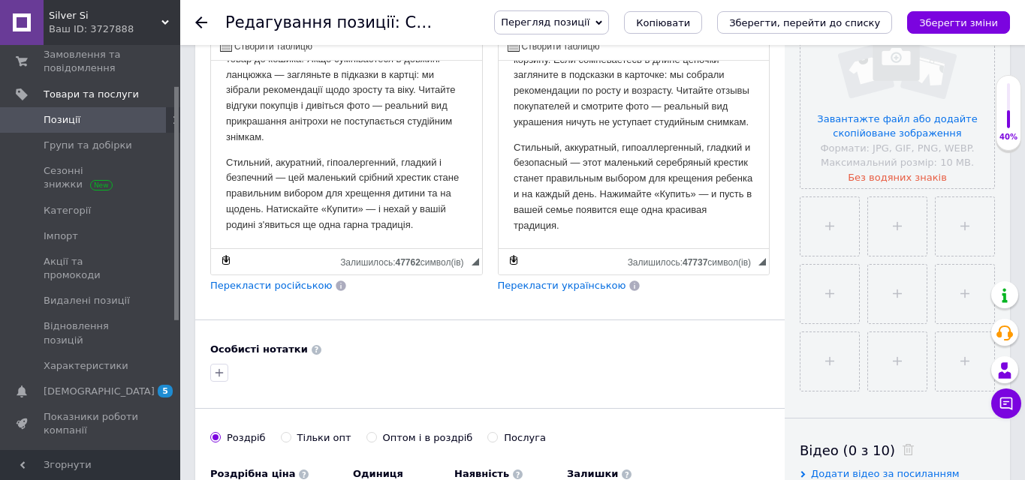
scroll to position [404, 0]
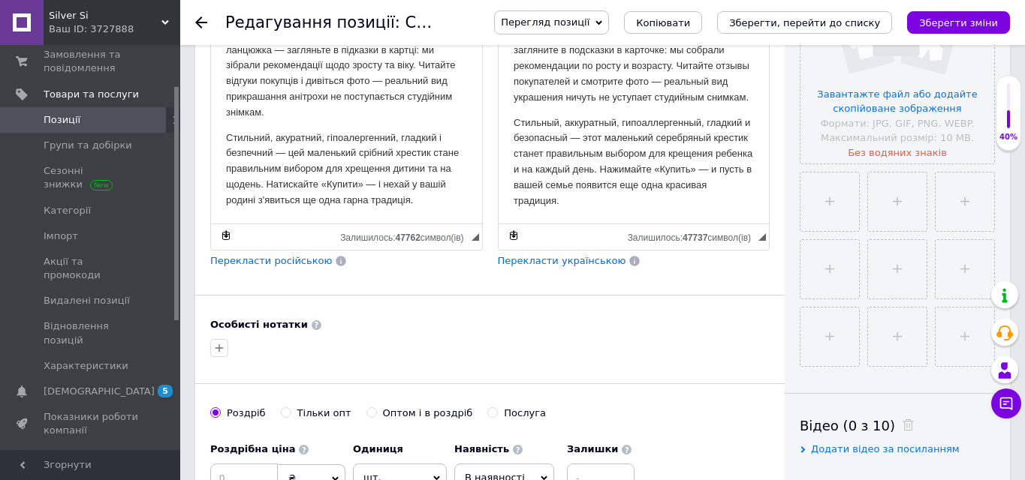
click at [393, 172] on p "Стильний, акуратний, гіпоалергенний, гладкий і безпечний — цей маленький срібни…" at bounding box center [346, 170] width 241 height 78
click at [423, 171] on p "Стильний, акуратний, гіпоалергенний, гладкий і безпечний — цей маленький срібни…" at bounding box center [346, 170] width 241 height 78
click at [601, 183] on p "Стильный, аккуратный, гипоаллергенный, гладкий и безопасный — этот маленький се…" at bounding box center [633, 163] width 241 height 94
click at [632, 184] on p "Стильный, аккуратный, гипоаллергенный, гладкий и безопасный — этот маленький се…" at bounding box center [633, 163] width 241 height 94
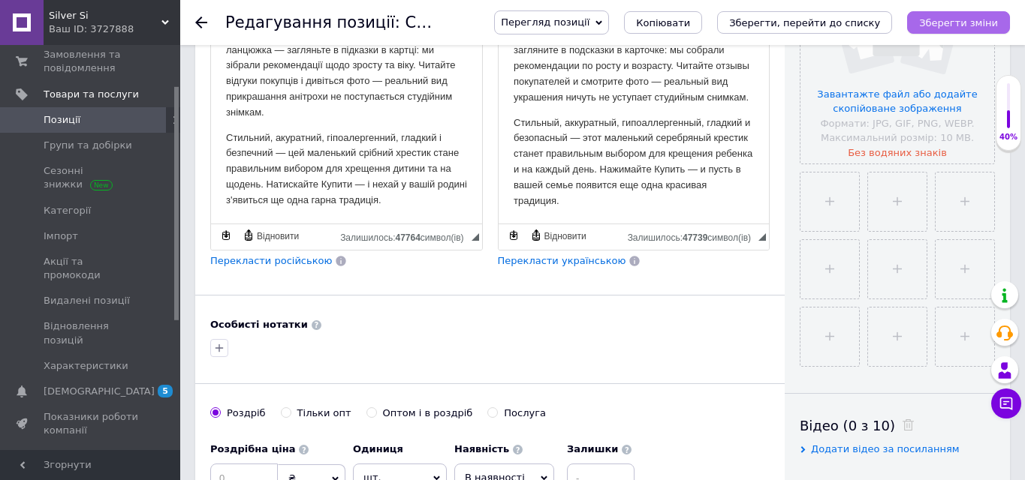
click at [934, 26] on icon "Зберегти зміни" at bounding box center [958, 22] width 79 height 11
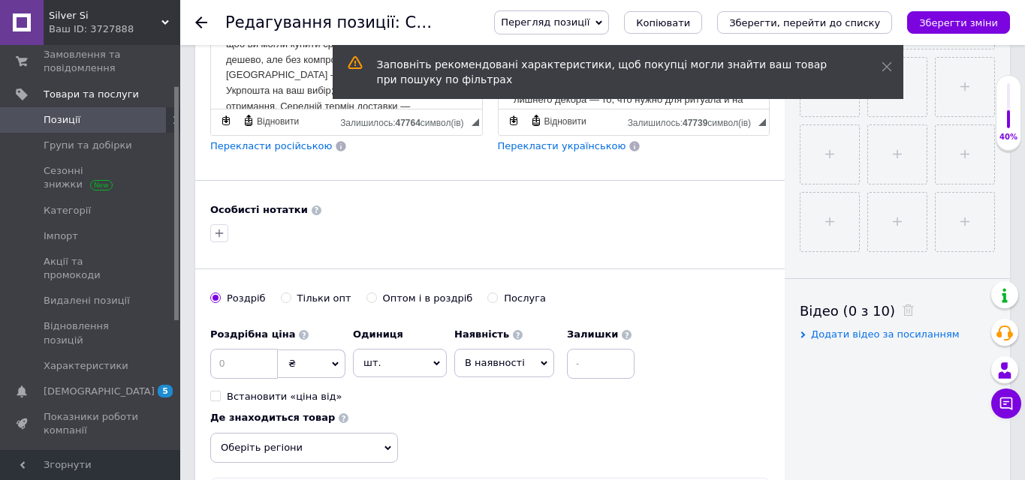
scroll to position [608, 0]
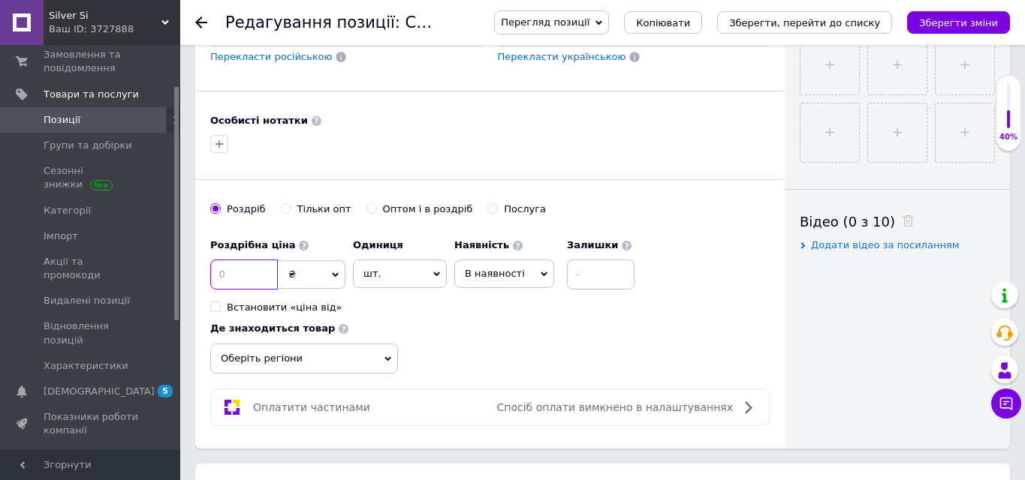
click at [236, 276] on input at bounding box center [244, 275] width 68 height 30
type input "399"
click at [374, 279] on span "шт." at bounding box center [400, 274] width 94 height 29
click at [501, 276] on span "В наявності" at bounding box center [495, 273] width 60 height 11
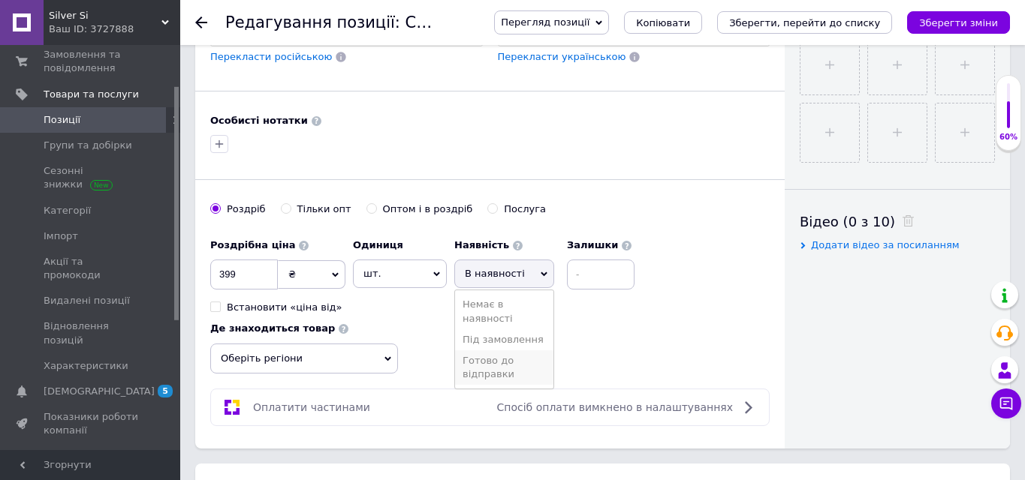
click at [480, 364] on li "Готово до відправки" at bounding box center [504, 368] width 98 height 35
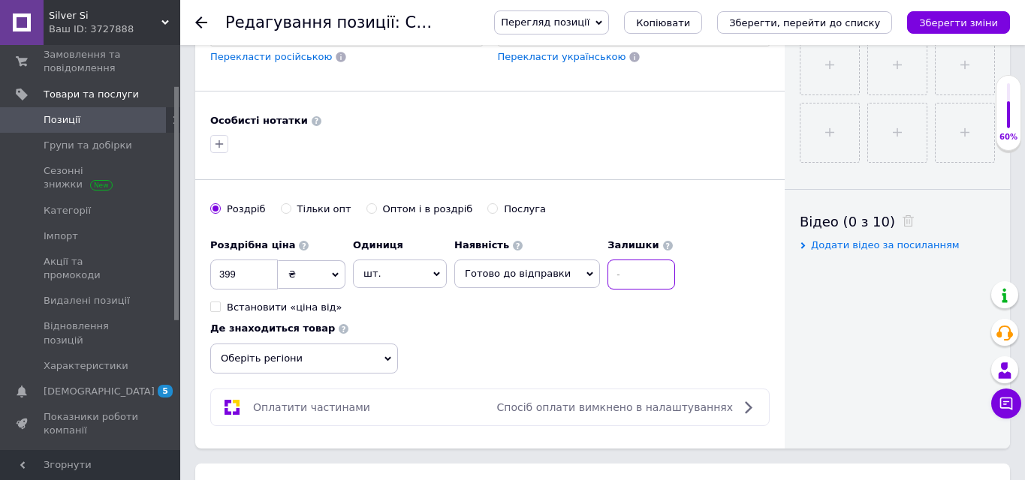
click at [612, 275] on input at bounding box center [641, 275] width 68 height 30
type input "2"
click at [366, 207] on input "Оптом і в роздріб" at bounding box center [371, 208] width 10 height 10
radio input "true"
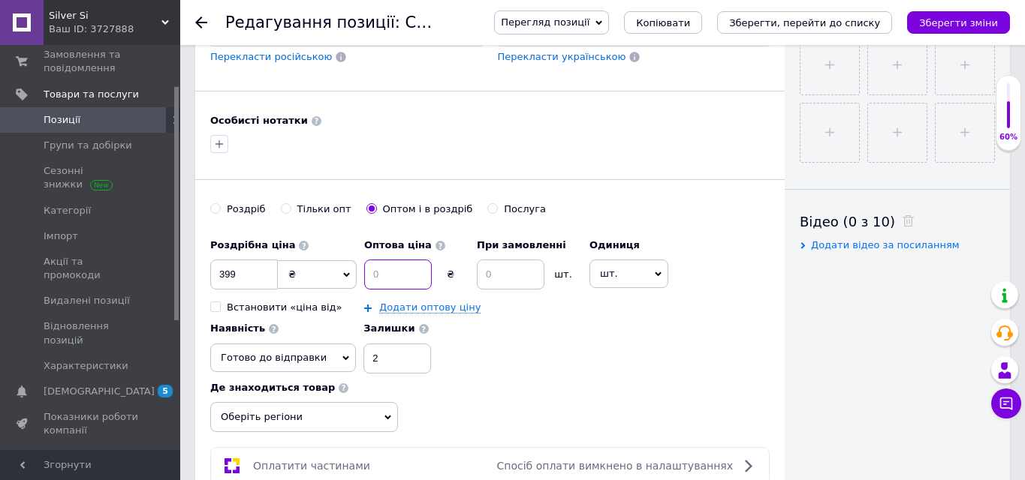
click at [379, 272] on input at bounding box center [398, 275] width 68 height 30
type input "350"
click at [500, 273] on input at bounding box center [511, 275] width 68 height 30
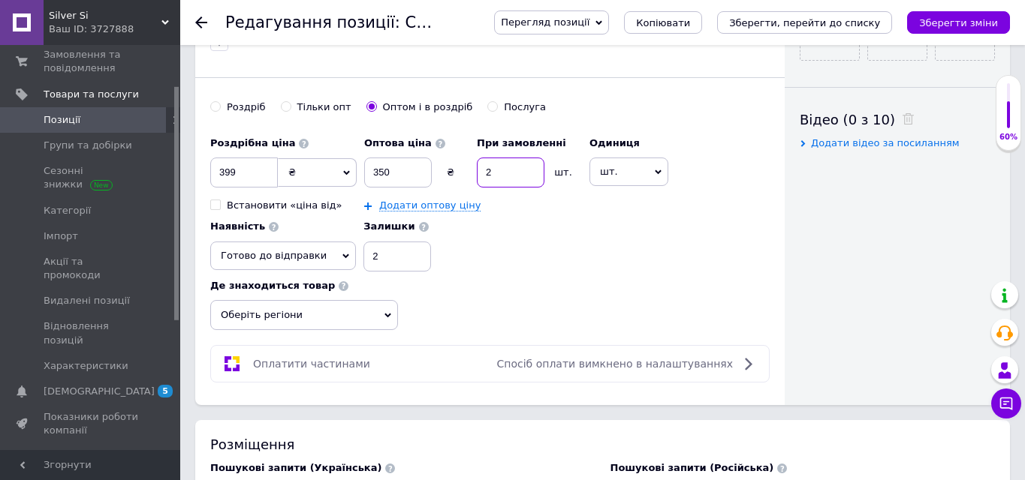
scroll to position [730, 0]
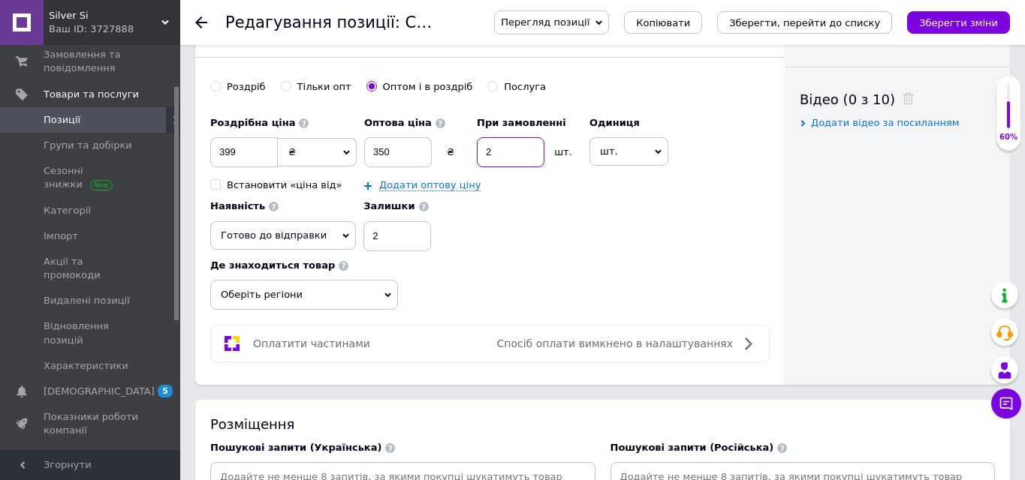
type input "2"
click at [383, 297] on span "Оберіть регіони" at bounding box center [304, 295] width 188 height 30
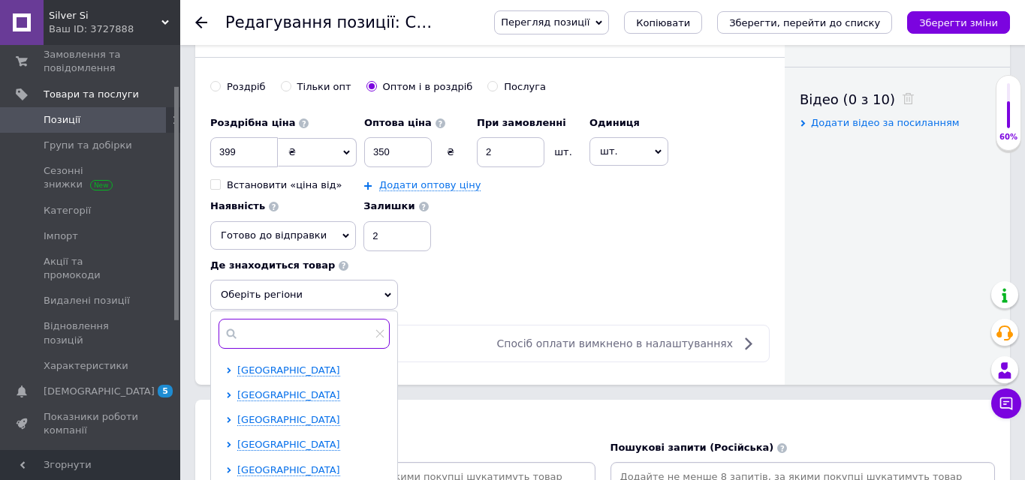
click at [327, 332] on input "text" at bounding box center [303, 334] width 171 height 30
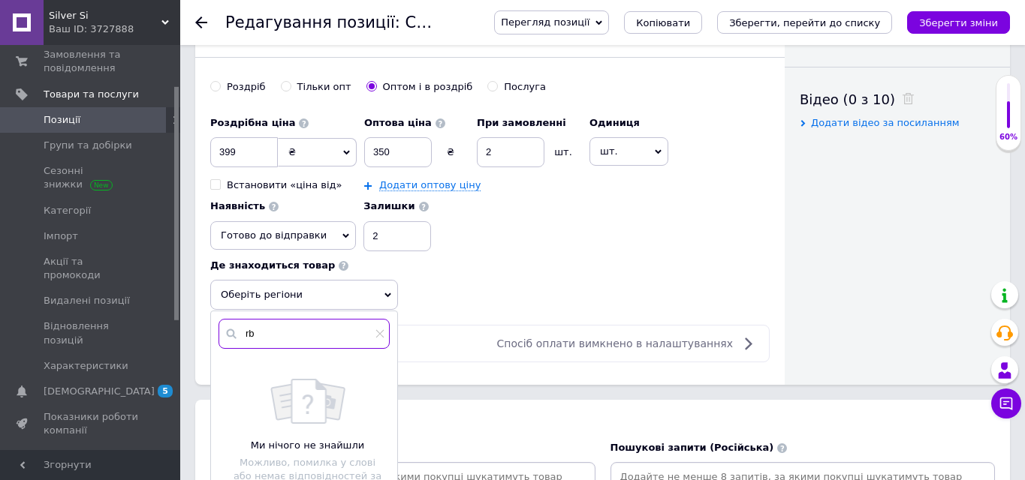
type input "r"
type input "к"
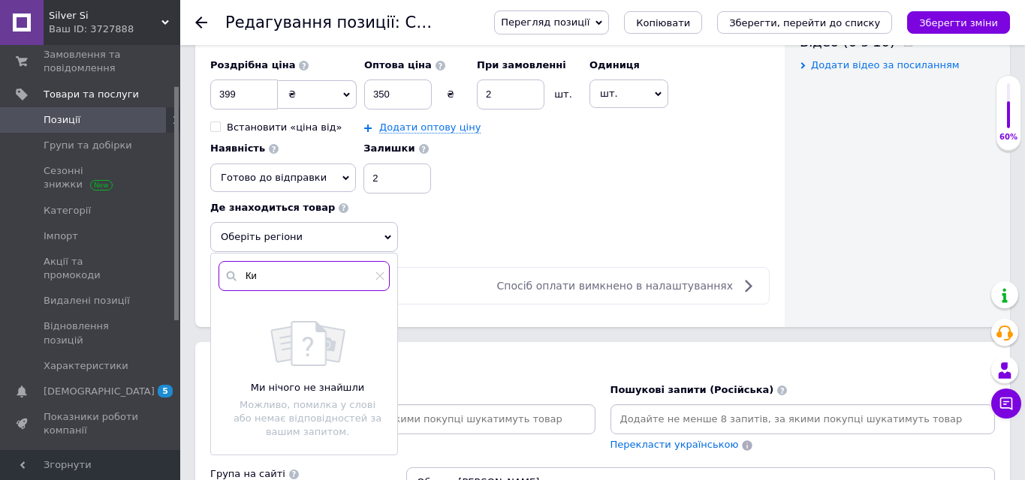
scroll to position [839, 0]
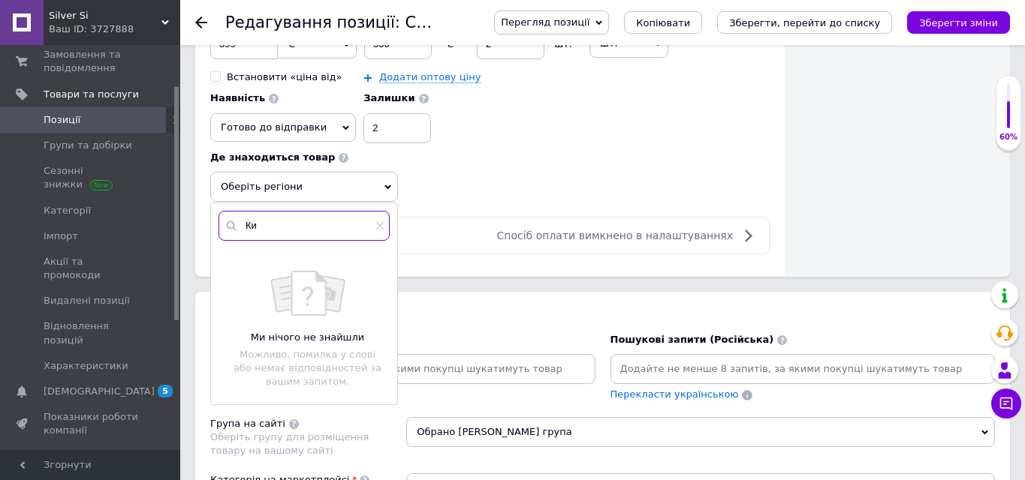
type input "[PERSON_NAME]"
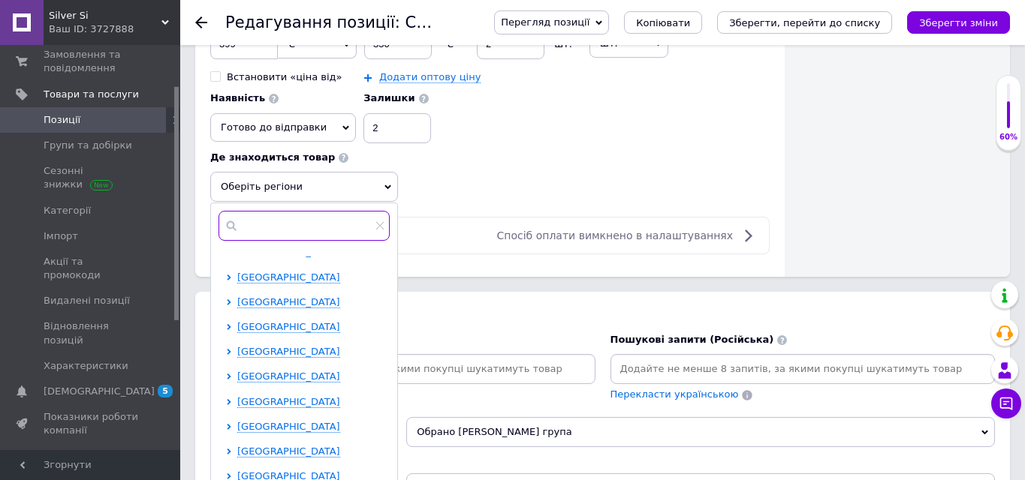
scroll to position [88, 0]
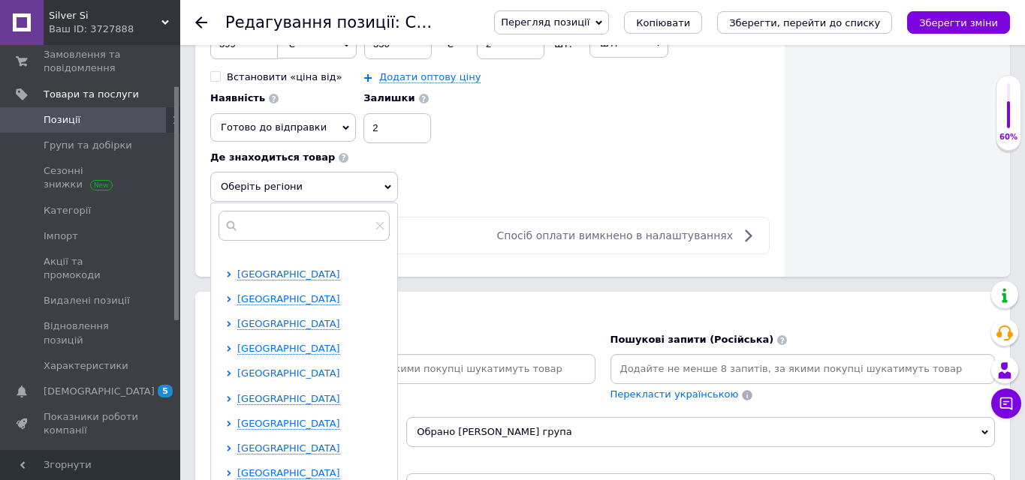
click at [289, 375] on span "[GEOGRAPHIC_DATA]" at bounding box center [288, 373] width 103 height 11
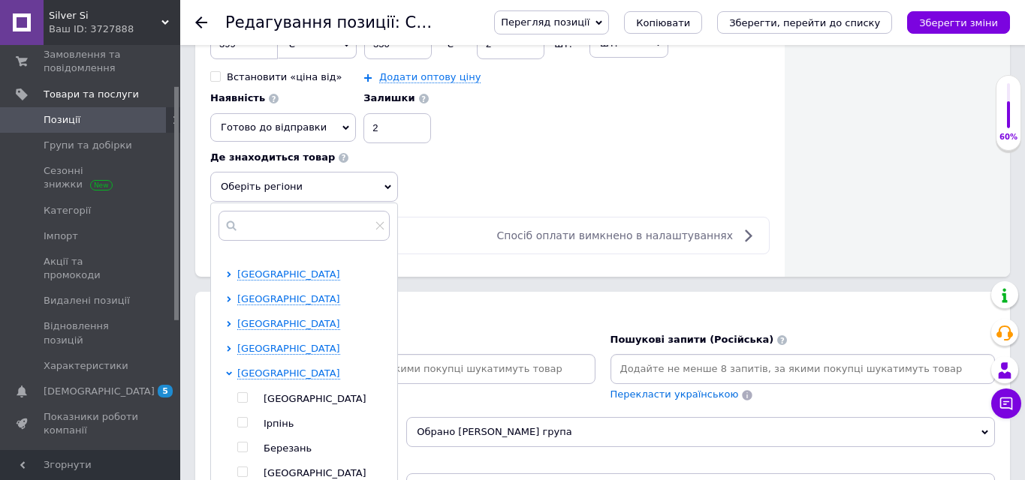
click at [273, 399] on span "[GEOGRAPHIC_DATA]" at bounding box center [315, 398] width 103 height 11
checkbox input "true"
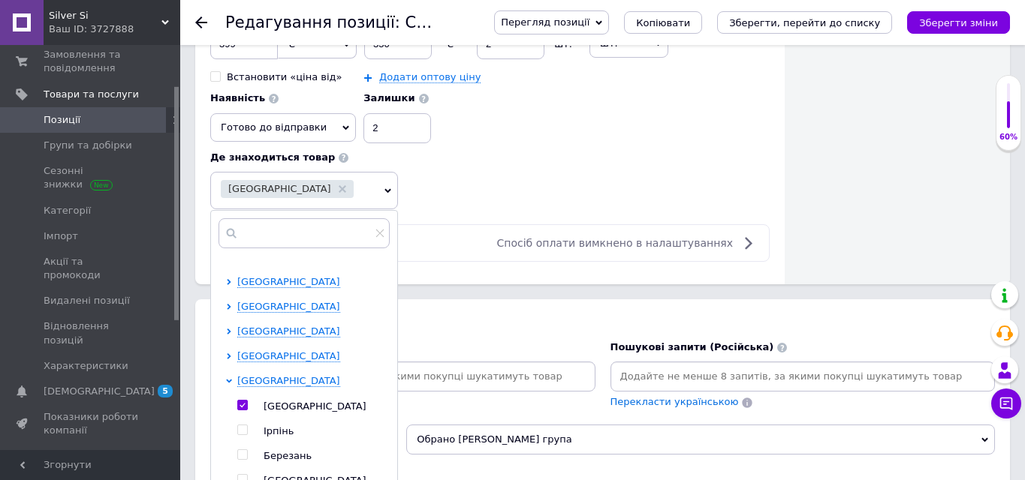
click at [453, 182] on div "Роздрібна ціна 399 ₴ $ EUR CHF GBP ¥ PLN ₸ MDL HUF KGS CNY TRY KRW lei Встанови…" at bounding box center [489, 105] width 559 height 209
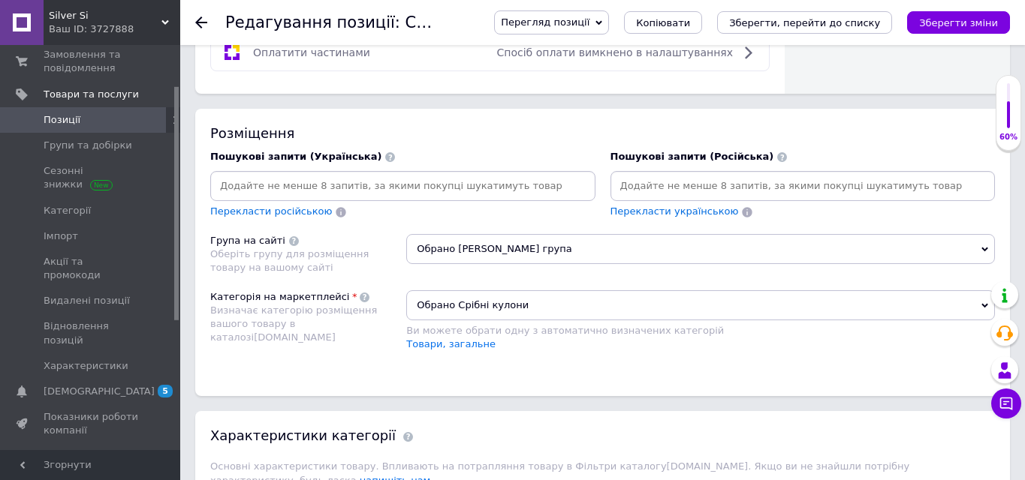
scroll to position [1030, 0]
click at [399, 189] on input at bounding box center [402, 185] width 379 height 23
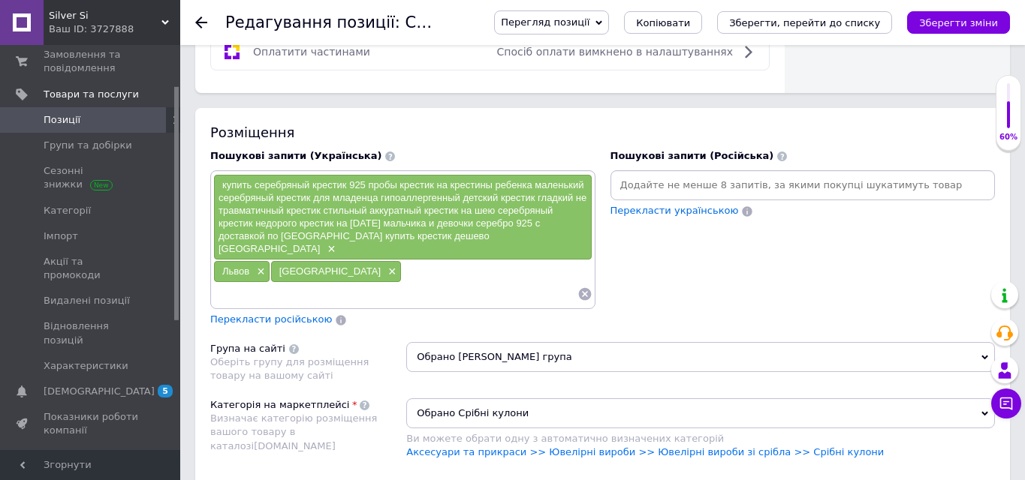
drag, startPoint x: 363, startPoint y: 264, endPoint x: 219, endPoint y: 171, distance: 170.6
click at [219, 171] on div "купить серебряный крестик 925 пробы крестик на крестины ребенка маленький сереб…" at bounding box center [402, 239] width 385 height 139
click at [384, 266] on span "×" at bounding box center [390, 272] width 12 height 13
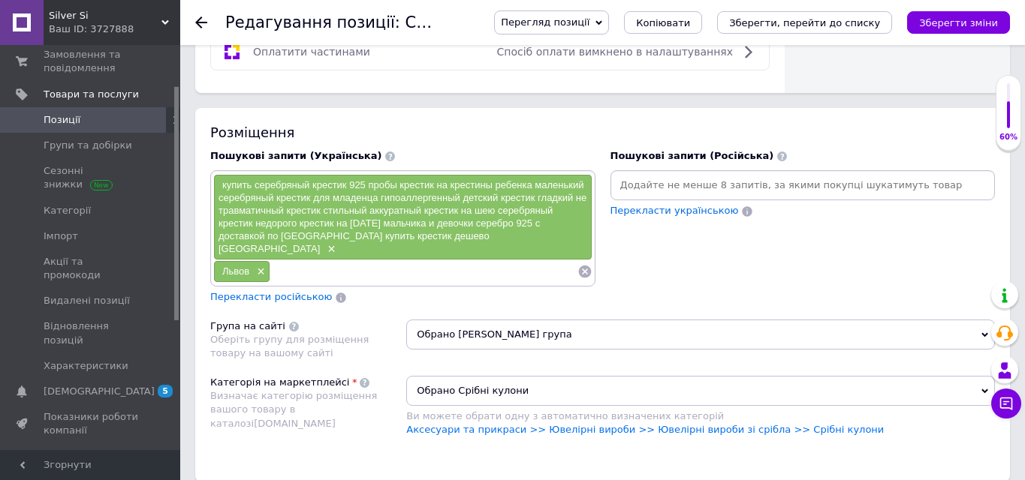
click at [584, 264] on icon at bounding box center [584, 271] width 15 height 15
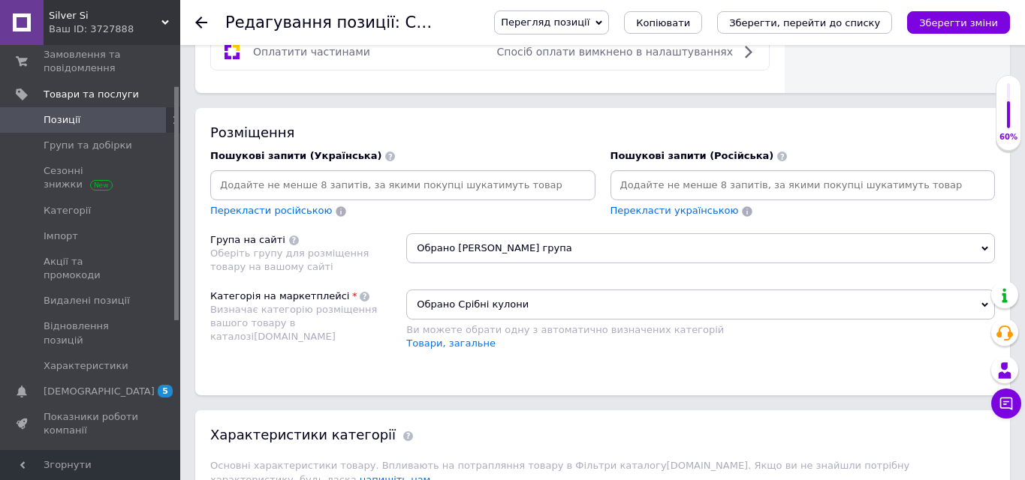
click at [209, 345] on div "Розміщення Пошукові запити (Українська) Перекласти російською Пошукові запити (…" at bounding box center [602, 252] width 815 height 288
click at [655, 183] on input at bounding box center [802, 185] width 379 height 23
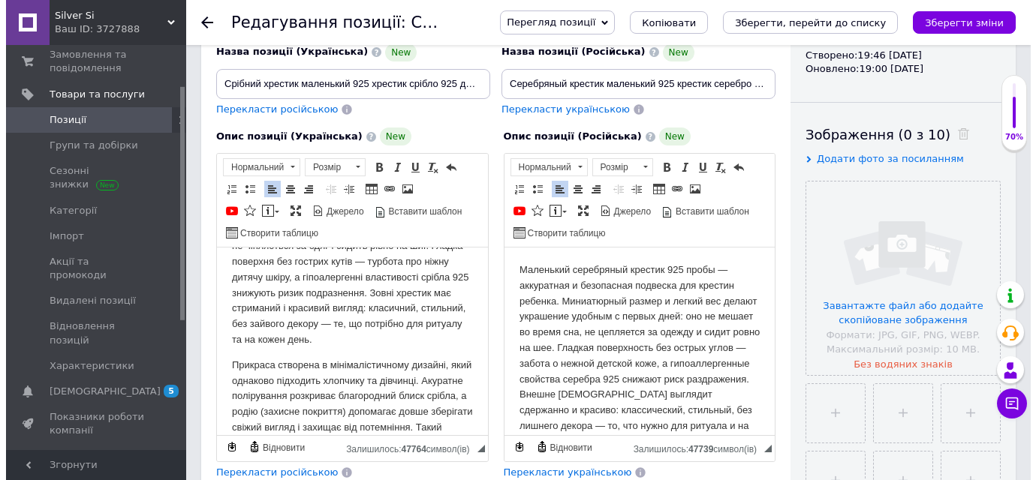
scroll to position [0, 0]
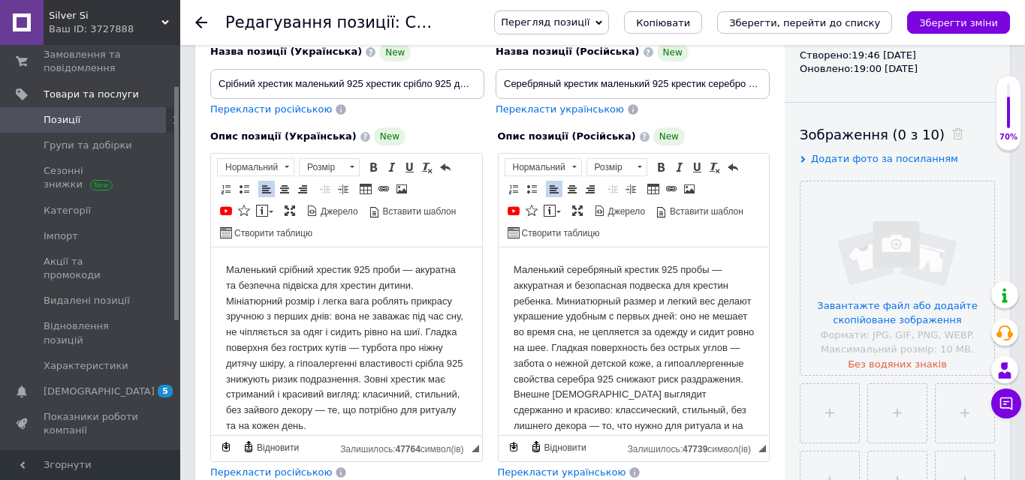
click at [516, 270] on p "Маленький серебряный крестик 925 пробы — аккуратная и безопасная подвеска для к…" at bounding box center [633, 357] width 241 height 188
click at [682, 269] on p "БЕЗ ЦЕПОЧКИ! Варианты цепочек: 45 см 65 см. Маленький серебряный крестик 925 пр…" at bounding box center [633, 364] width 241 height 203
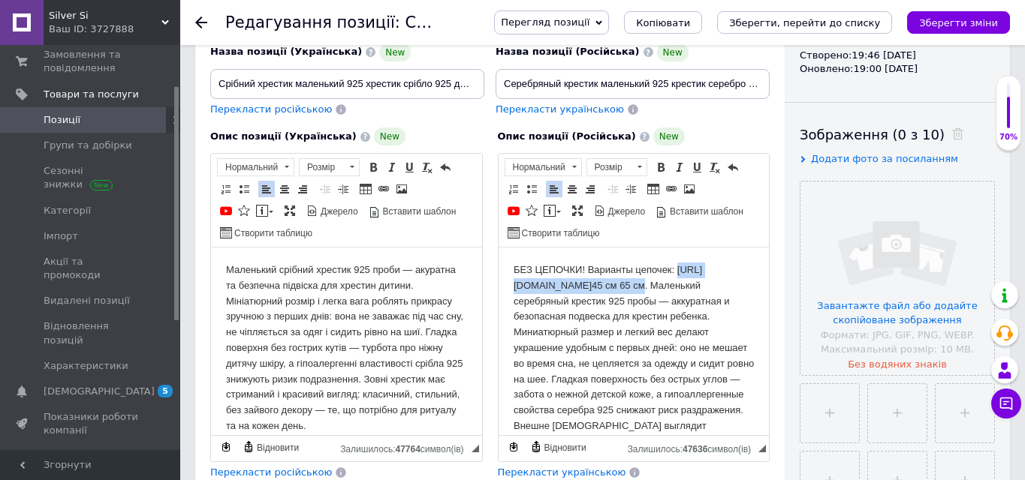
drag, startPoint x: 648, startPoint y: 300, endPoint x: 514, endPoint y: 279, distance: 135.4
click at [514, 279] on p "БЕЗ ЦЕПОЧКИ! Варианты цепочек: [URL][DOMAIN_NAME]" at bounding box center [633, 372] width 241 height 218
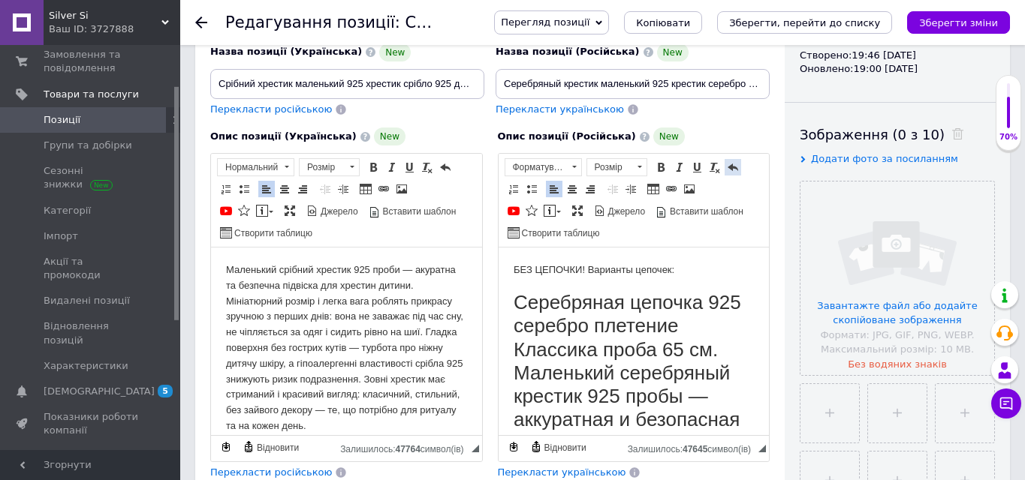
click at [736, 164] on span at bounding box center [733, 167] width 12 height 12
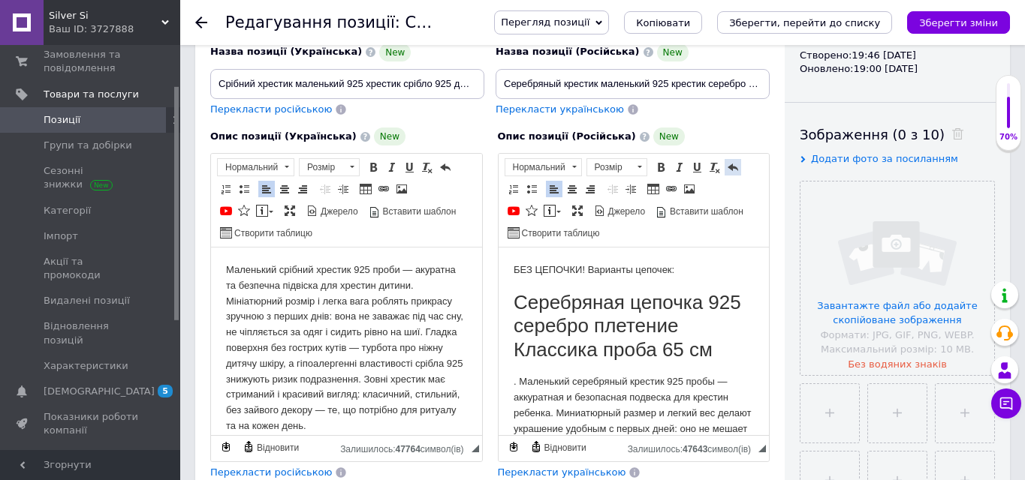
click at [736, 164] on span at bounding box center [733, 167] width 12 height 12
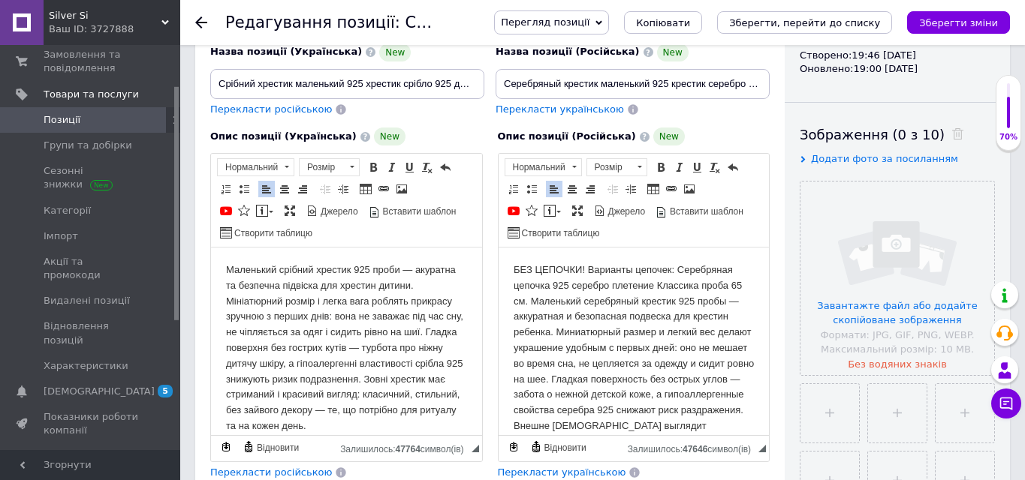
drag, startPoint x: 539, startPoint y: 297, endPoint x: 681, endPoint y: 270, distance: 144.4
click at [681, 270] on p "БЕЗ ЦЕПОЧКИ! Варианты цепочек: Серебряная цепочка 925 серебро плетение Классика…" at bounding box center [633, 372] width 241 height 218
click at [667, 276] on p "БЕЗ ЦЕПОЧКИ! Варианты цепочек: Серебряная цепочка 925 серебро плетение Классика…" at bounding box center [633, 372] width 241 height 218
drag, startPoint x: 682, startPoint y: 270, endPoint x: 538, endPoint y: 300, distance: 147.2
click at [538, 300] on p "БЕЗ ЦЕПОЧКИ! Варианты цепочек: Серебряная цепочка 925 серебро плетение Классика…" at bounding box center [633, 372] width 241 height 218
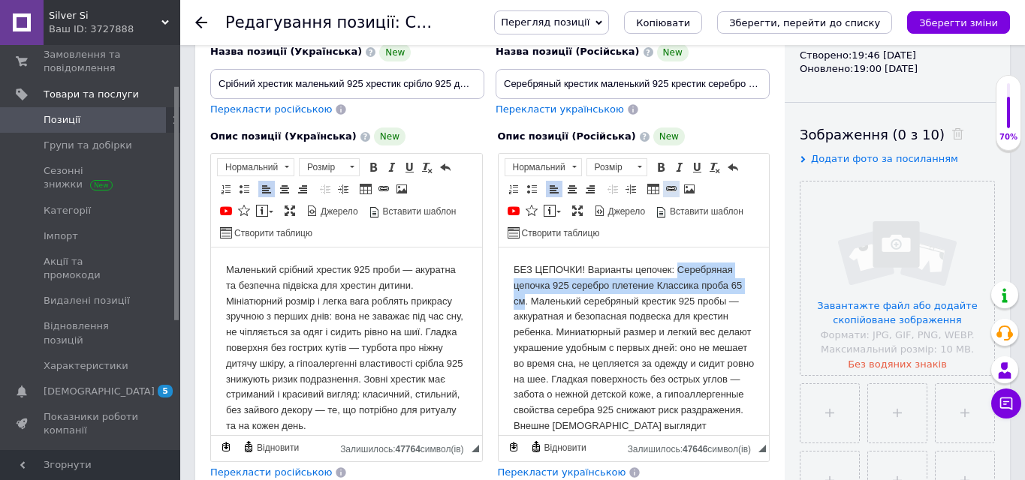
click at [671, 185] on span at bounding box center [671, 189] width 12 height 12
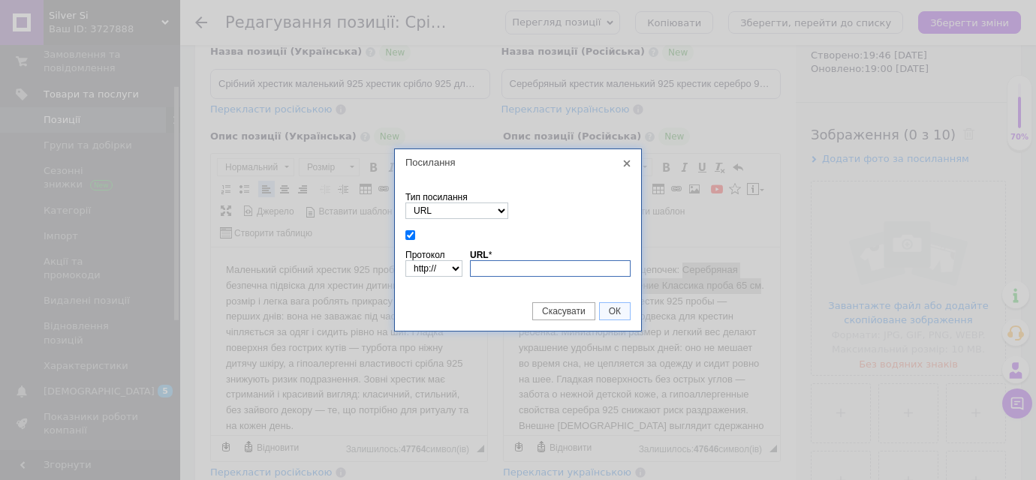
paste input "[URL][DOMAIN_NAME]"
type input "[DOMAIN_NAME][URL]"
select select "https://"
type input "[DOMAIN_NAME][URL]"
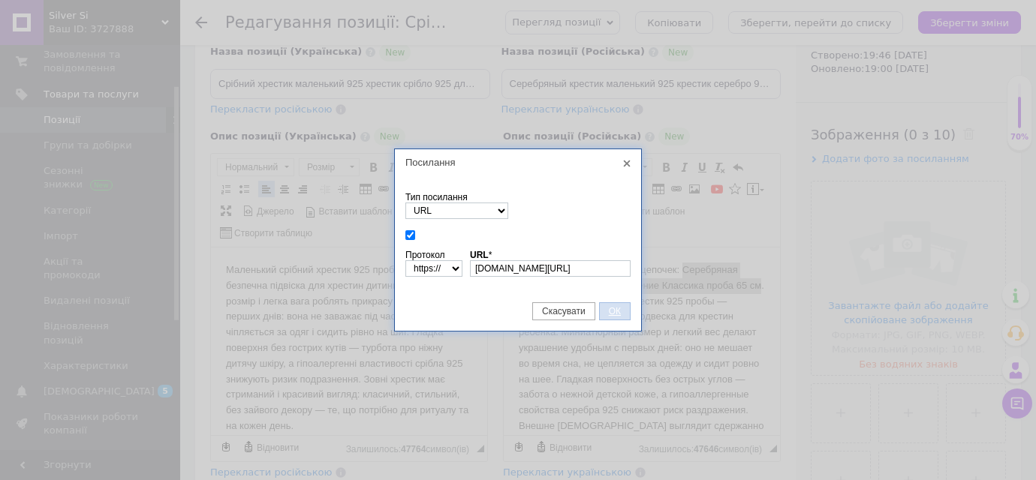
scroll to position [0, 0]
click at [610, 311] on span "ОК" at bounding box center [615, 311] width 30 height 11
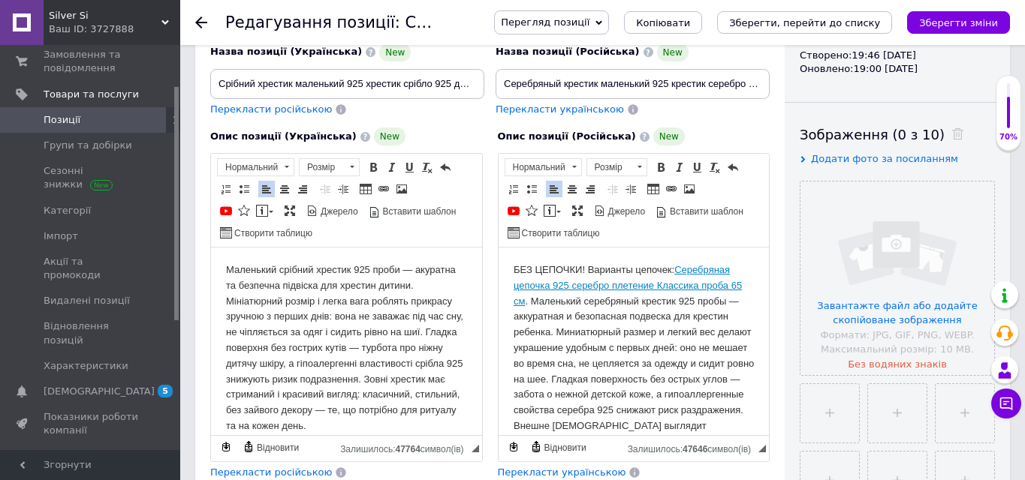
click at [679, 270] on p "БЕЗ ЦЕПОЧКИ! Варианты цепочек: Серебряная цепочка 925 серебро плетение Классика…" at bounding box center [633, 372] width 241 height 218
click at [681, 272] on p "БЕЗ ЦЕПОЧКИ! Варианты цепочек: 2. Серебряная цепочка 925 серебро плетение Класс…" at bounding box center [633, 372] width 241 height 218
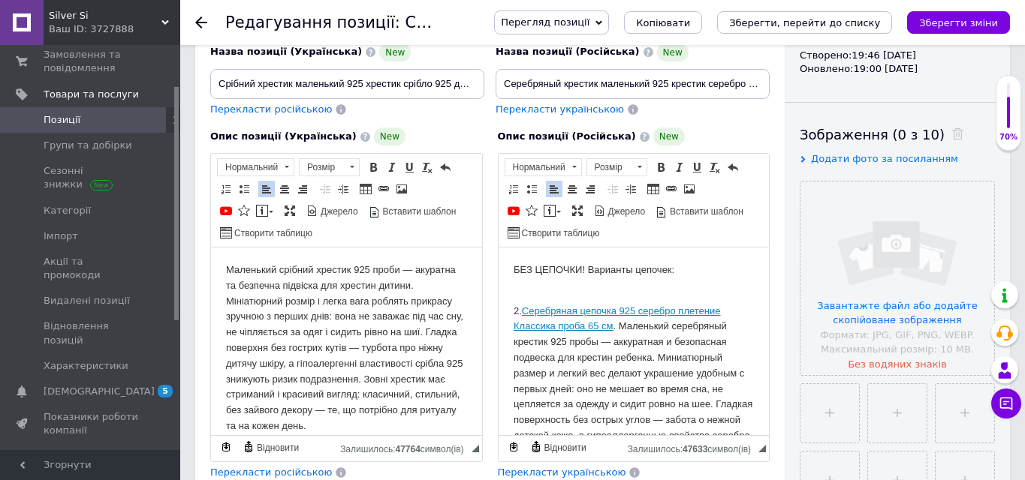
click at [568, 288] on p "БЕЗ ЦЕПОЧКИ! Варианты цепочек: ​​​​​​​" at bounding box center [633, 279] width 241 height 32
drag, startPoint x: 615, startPoint y: 323, endPoint x: 528, endPoint y: 307, distance: 88.5
click at [528, 307] on p "2. Серебряная цепочка 925 серебро плетение Классика проба 65 см" at bounding box center [633, 413] width 241 height 218
click at [552, 292] on p "БЕЗ ЦЕПОЧКИ! Варианты цепочек: 1," at bounding box center [633, 279] width 241 height 32
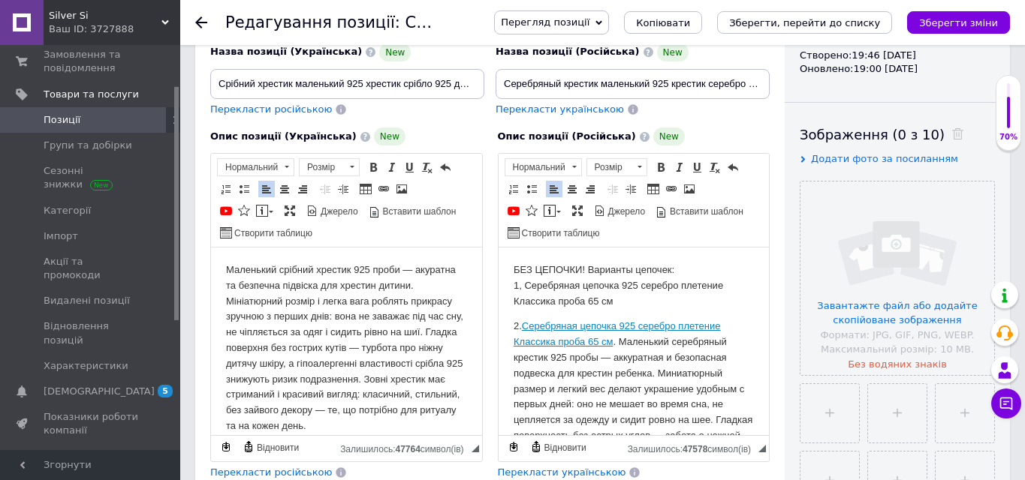
click at [621, 339] on p "2. Серебряная цепочка 925 серебро плетение Классика проба 65 см" at bounding box center [633, 428] width 241 height 218
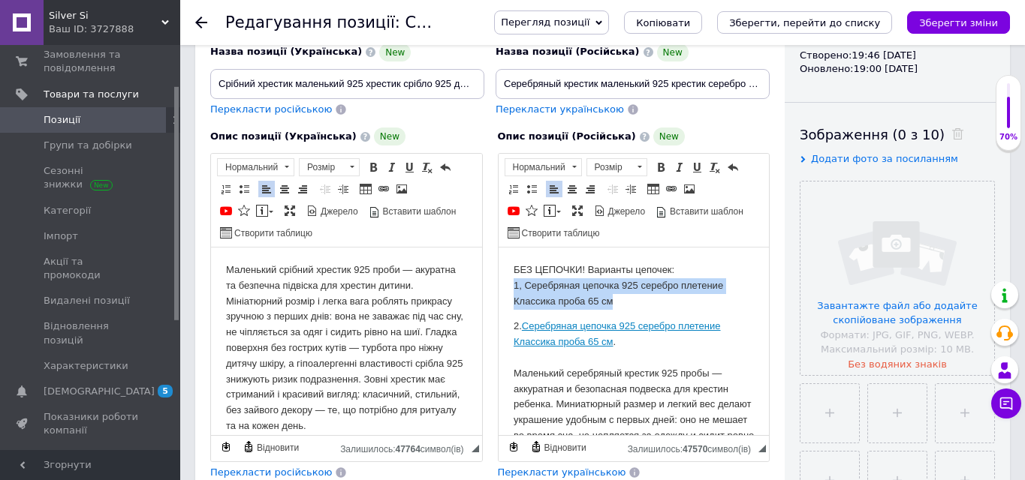
drag, startPoint x: 622, startPoint y: 297, endPoint x: 481, endPoint y: 290, distance: 141.3
click at [629, 304] on p "БЕЗ ЦЕПОЧКИ! Варианты цепочек: 1, Серебряная цепочка 925 серебро плетение Класс…" at bounding box center [633, 286] width 241 height 47
drag, startPoint x: 625, startPoint y: 304, endPoint x: 523, endPoint y: 282, distance: 105.1
click at [523, 282] on p "БЕЗ ЦЕПОЧКИ! Варианты цепочек: 1, Серебряная цепочка 925 серебро плетение Класс…" at bounding box center [633, 286] width 241 height 47
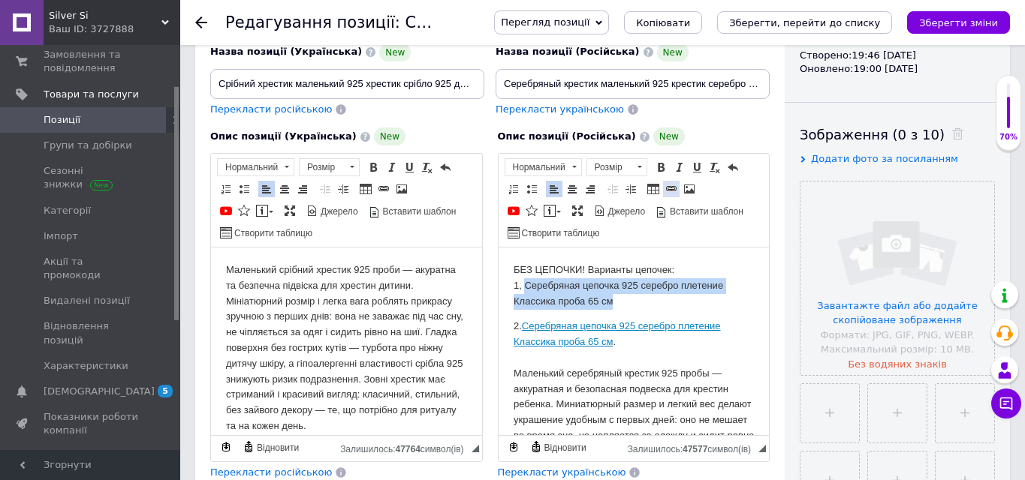
click at [668, 186] on span at bounding box center [671, 189] width 12 height 12
select select "http://"
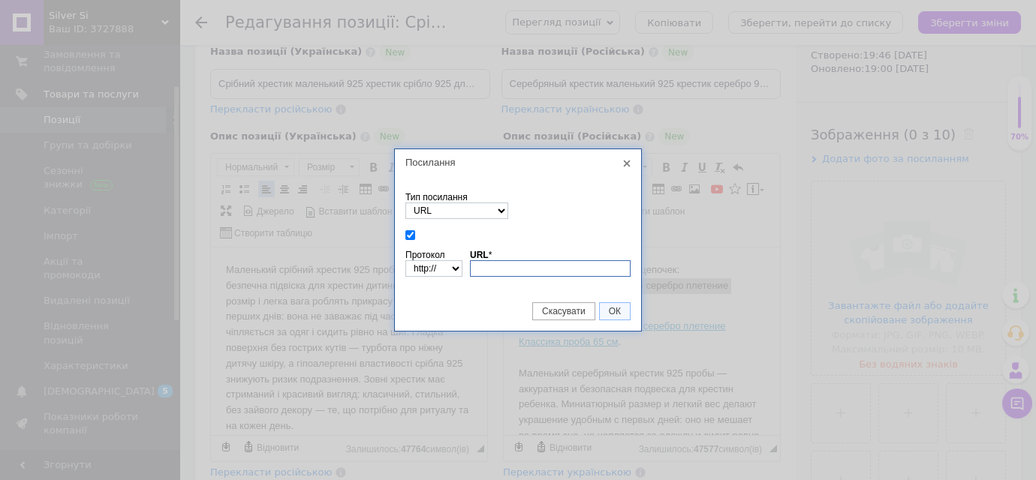
paste input "[URL][DOMAIN_NAME]"
type input "[URL][DOMAIN_NAME]"
select select "https://"
type input "[DOMAIN_NAME][URL]"
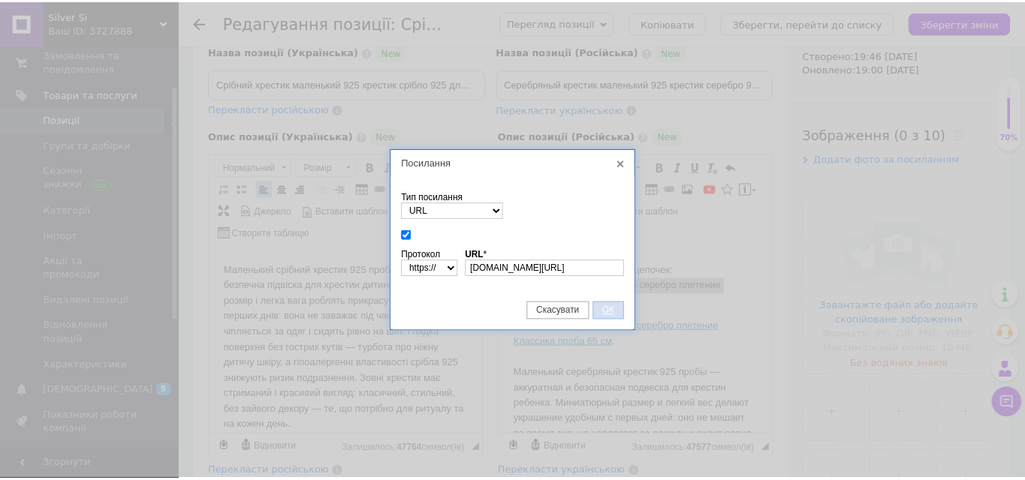
scroll to position [0, 0]
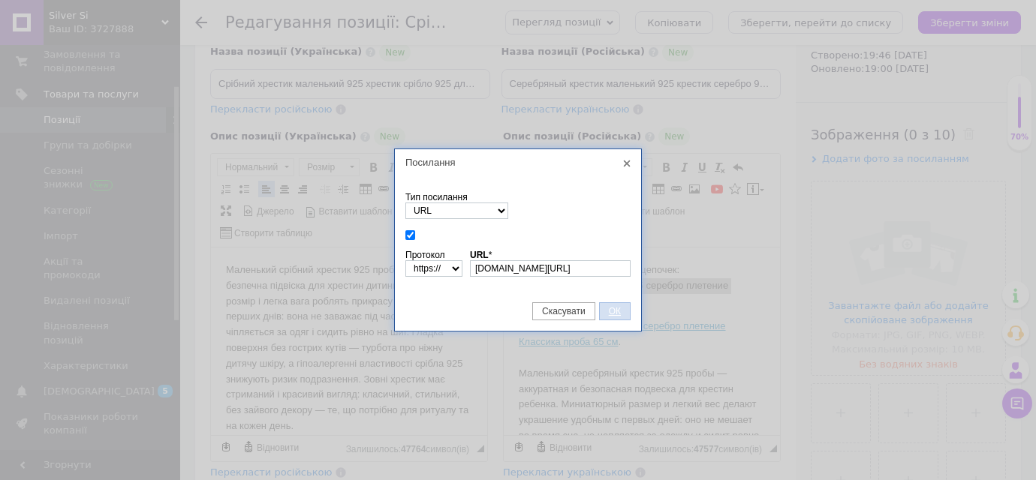
click at [612, 312] on span "ОК" at bounding box center [615, 311] width 30 height 11
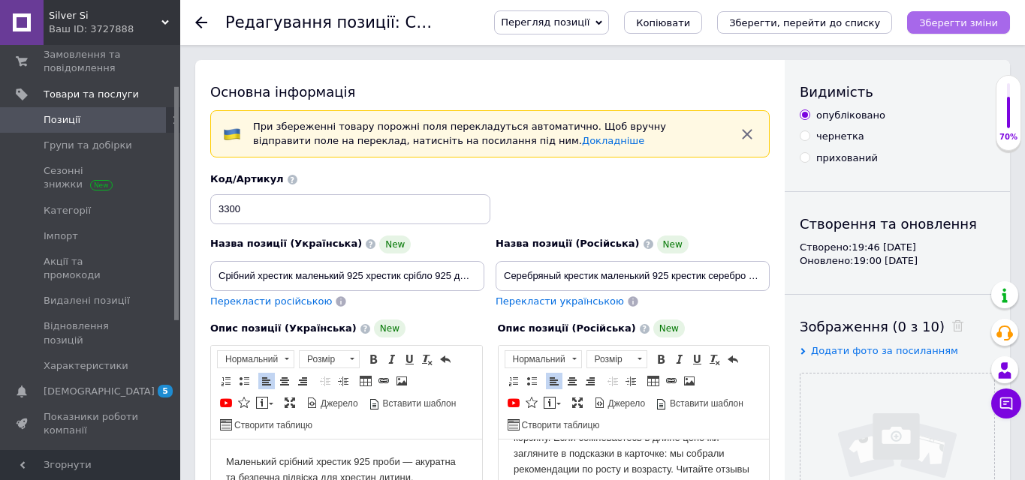
click at [943, 25] on icon "Зберегти зміни" at bounding box center [958, 22] width 79 height 11
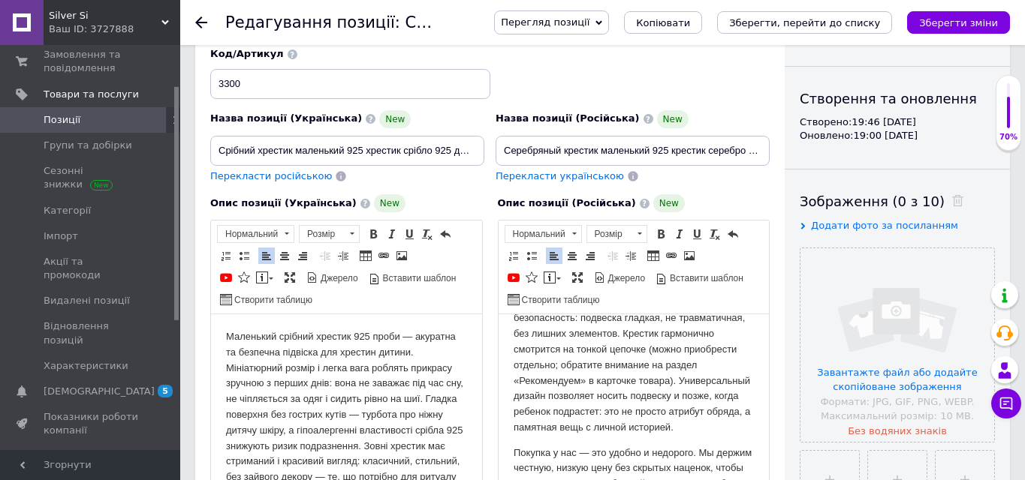
scroll to position [140, 0]
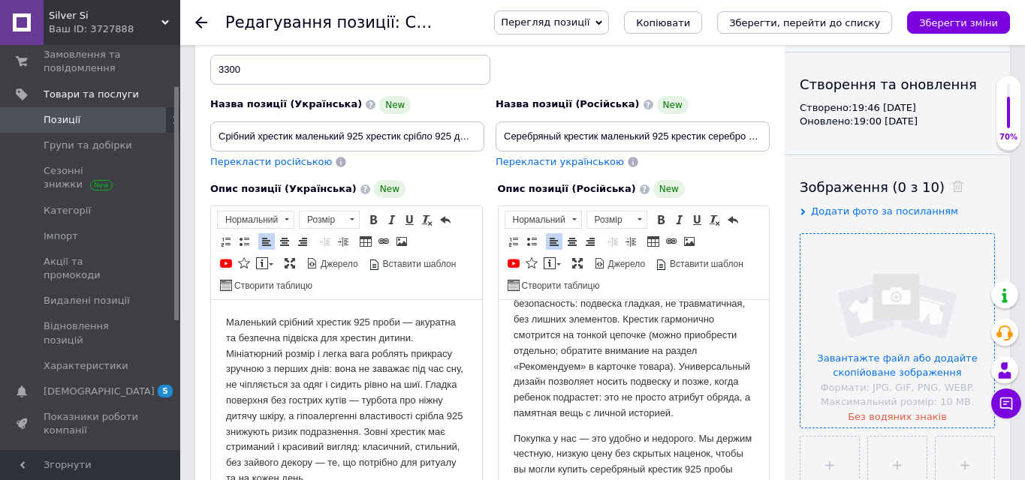
click at [863, 298] on input "file" at bounding box center [897, 331] width 194 height 194
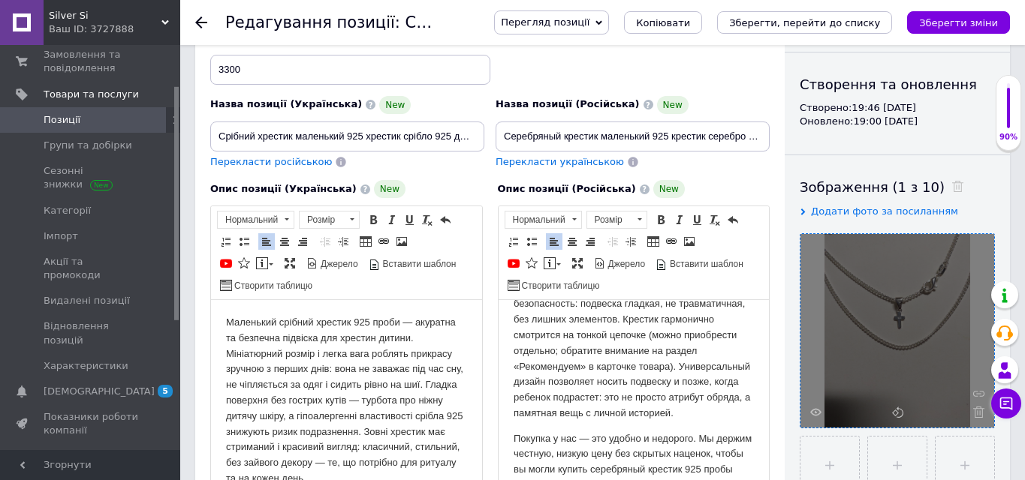
scroll to position [136, 0]
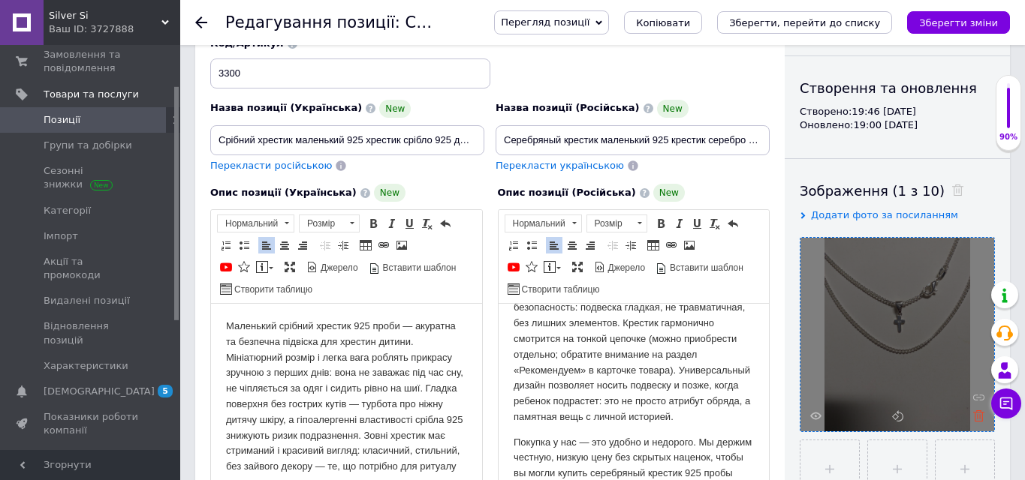
click at [978, 419] on icon at bounding box center [978, 416] width 11 height 11
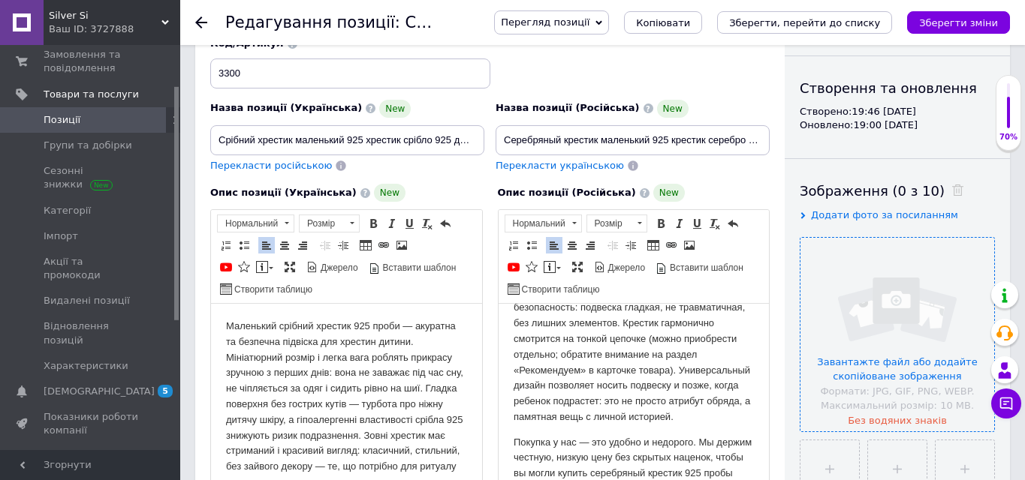
click at [880, 318] on input "file" at bounding box center [897, 335] width 194 height 194
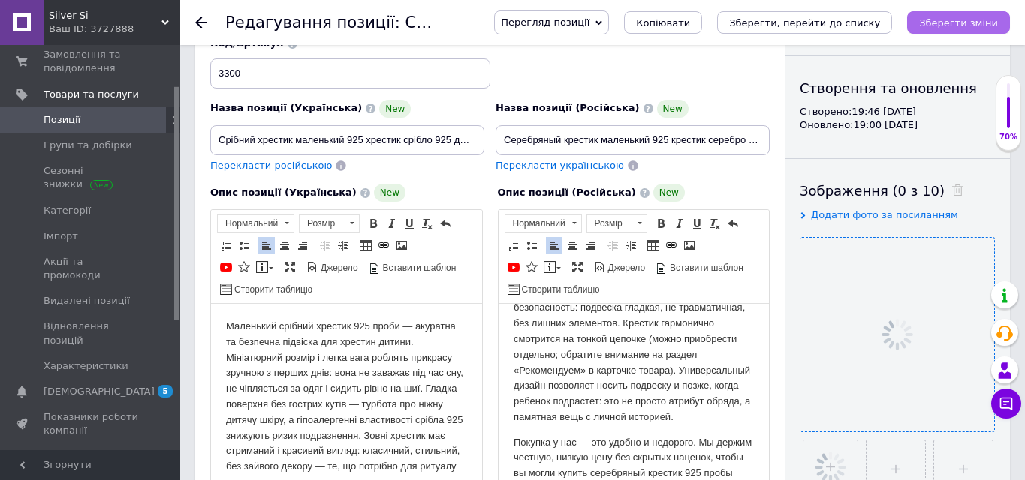
click at [946, 23] on icon "Зберегти зміни" at bounding box center [958, 22] width 79 height 11
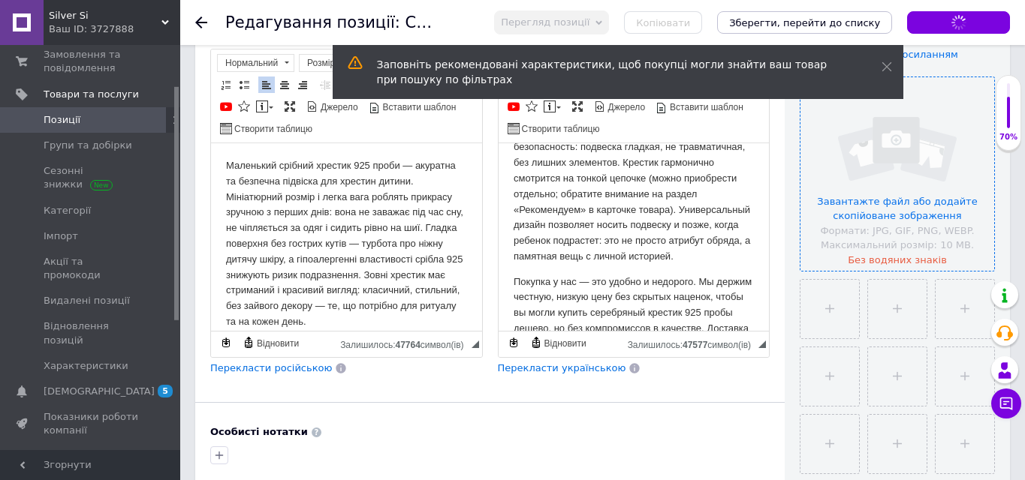
scroll to position [310, 0]
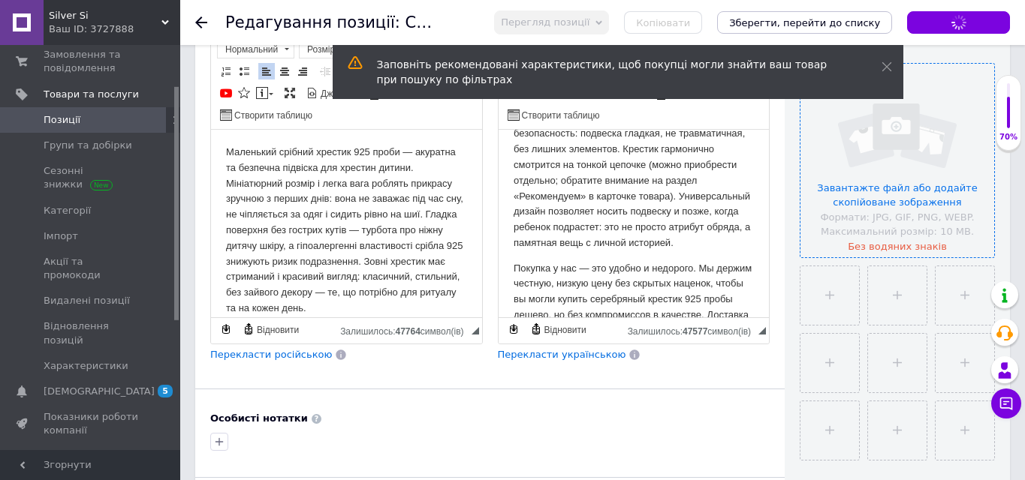
click at [864, 201] on input "file" at bounding box center [897, 161] width 194 height 194
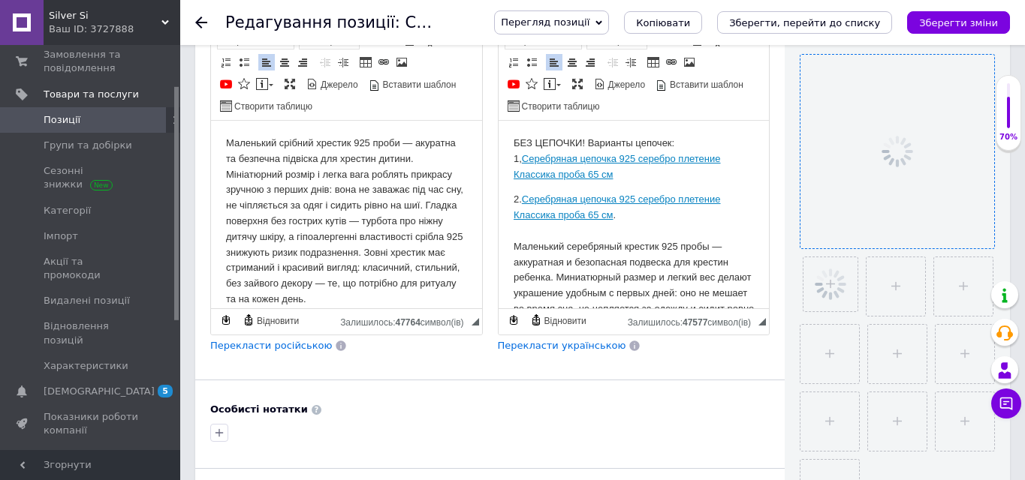
scroll to position [341, 0]
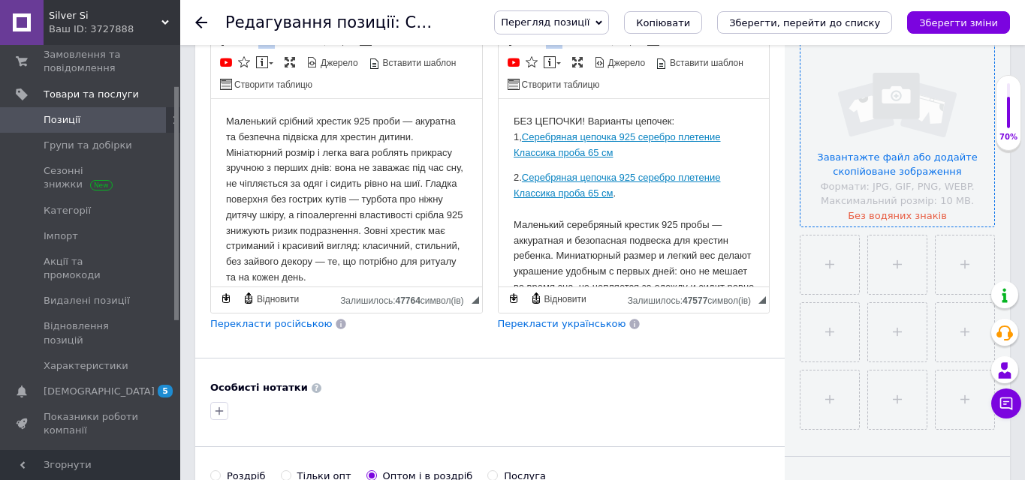
click at [863, 166] on input "file" at bounding box center [897, 130] width 194 height 194
click at [838, 262] on input "file" at bounding box center [829, 265] width 59 height 59
type input "C:\fakepath\крестик фото 2.jpg"
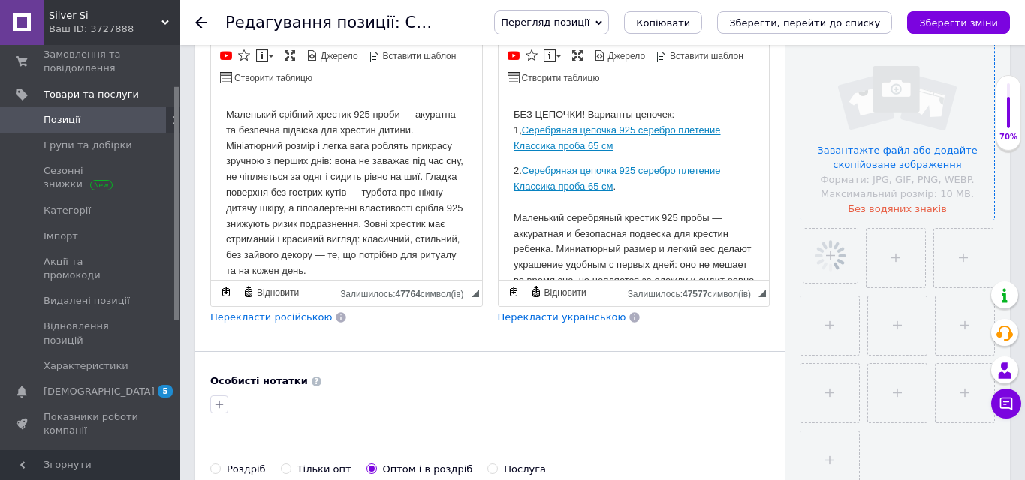
scroll to position [506, 0]
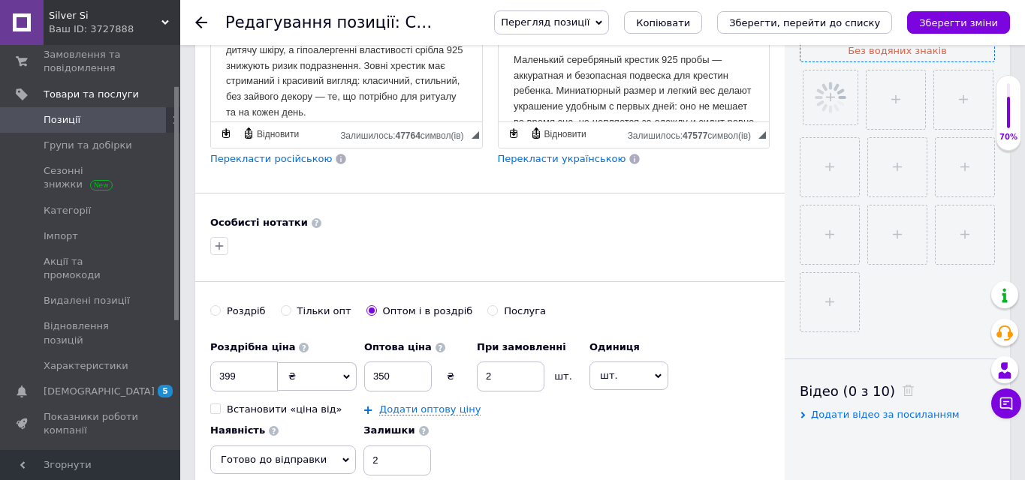
click at [297, 161] on span "Перекласти російською" at bounding box center [271, 158] width 122 height 11
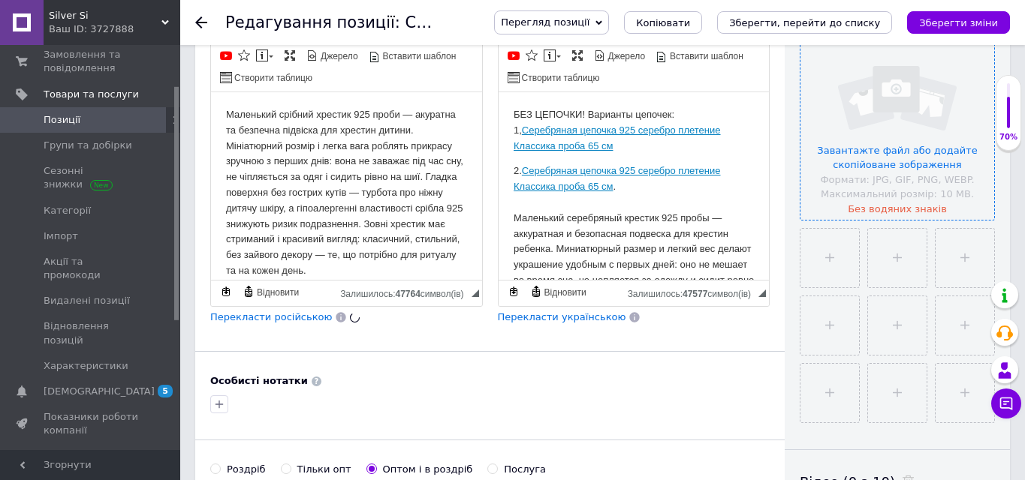
scroll to position [337, 0]
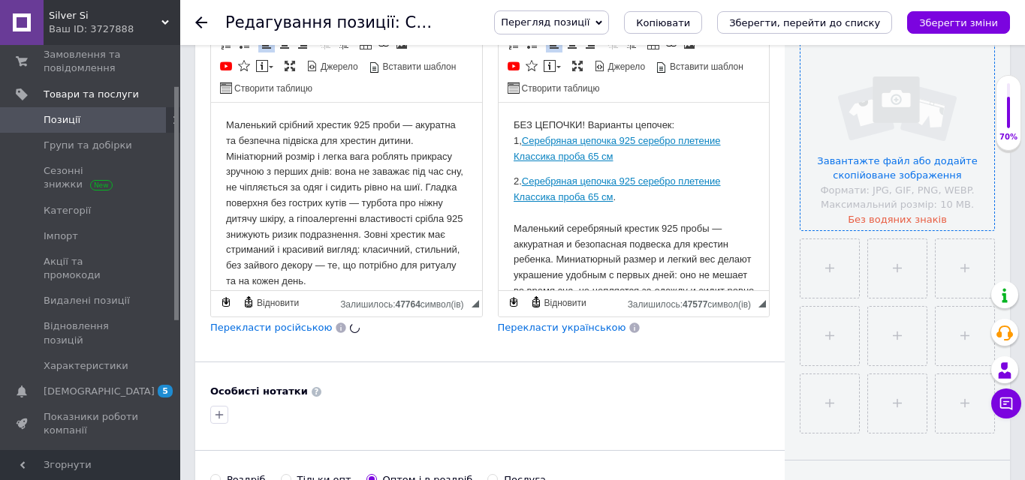
click at [550, 332] on span "Перекласти українською" at bounding box center [562, 327] width 128 height 11
click at [938, 25] on icon "Зберегти зміни" at bounding box center [958, 22] width 79 height 11
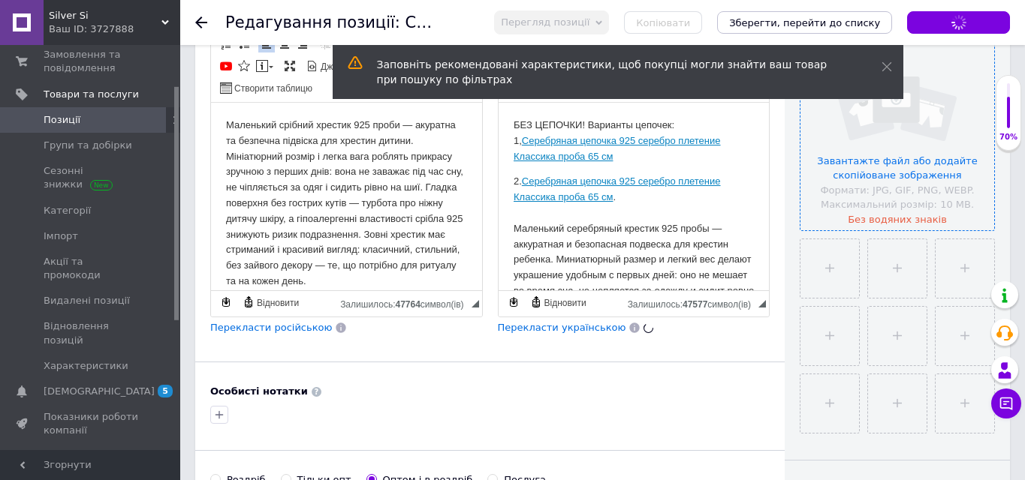
click at [632, 123] on p "БЕЗ ЦЕПОЧКИ! Варианты цепочек: 1, Серебряная цепочка 925 серебро плетение Класс…" at bounding box center [633, 141] width 241 height 47
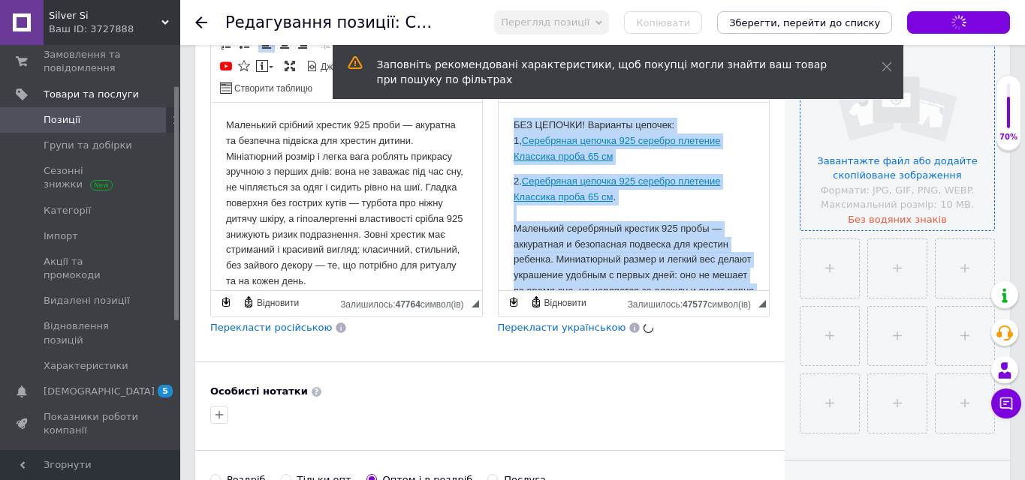
copy body "LOR IPSUMDO! Sitametc adipisc: 1, Elitseddoe tempori 758 utlabor etdolore Magna…"
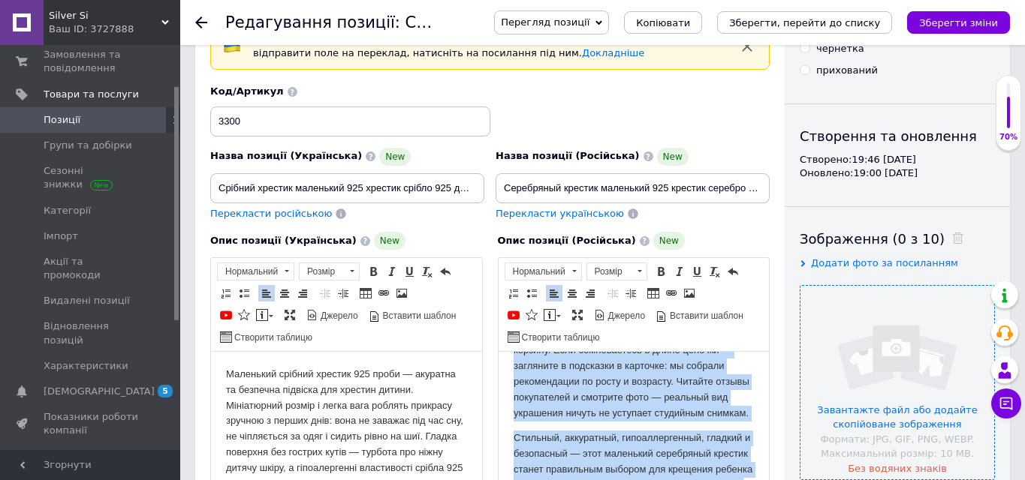
scroll to position [0, 0]
